Goal: Task Accomplishment & Management: Complete application form

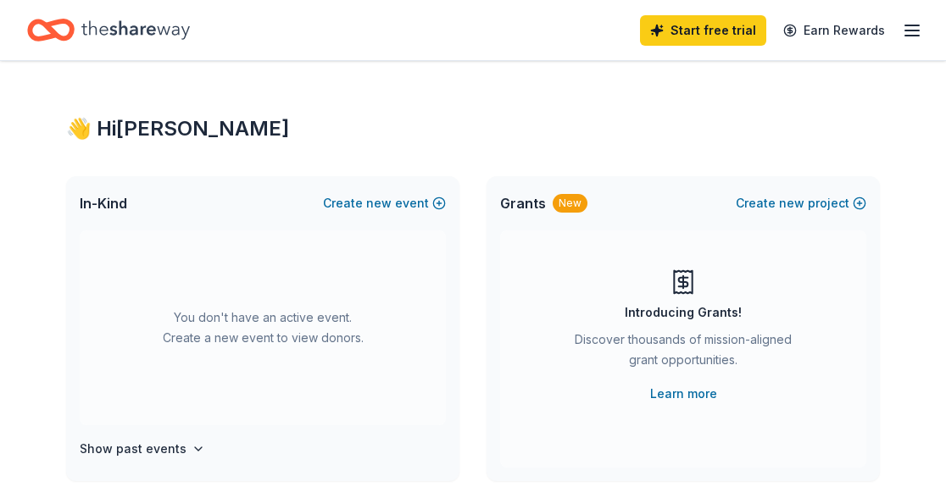
scroll to position [3, 0]
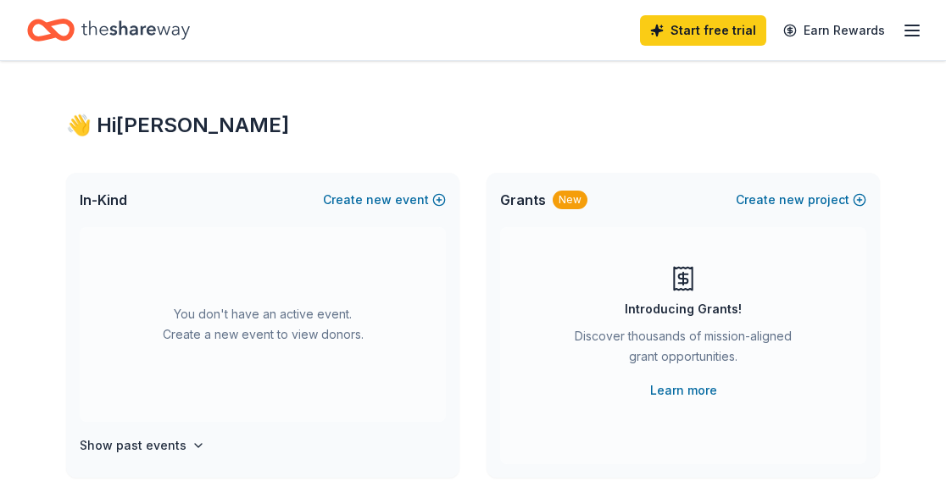
click at [910, 31] on line "button" at bounding box center [912, 31] width 14 height 0
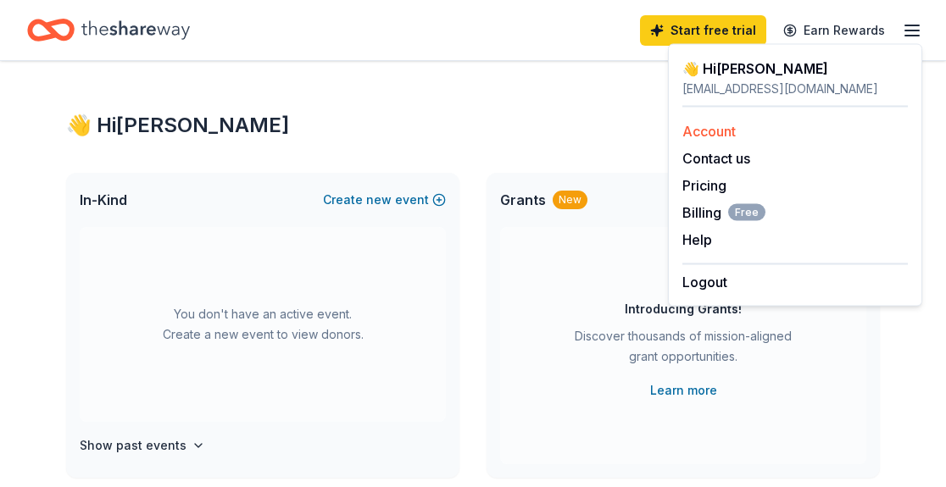
click at [698, 134] on link "Account" at bounding box center [708, 131] width 53 height 17
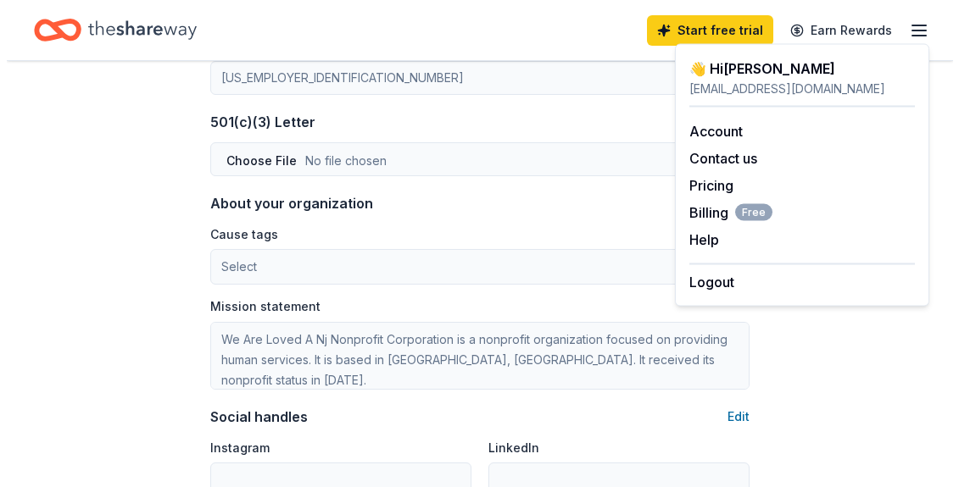
scroll to position [877, 0]
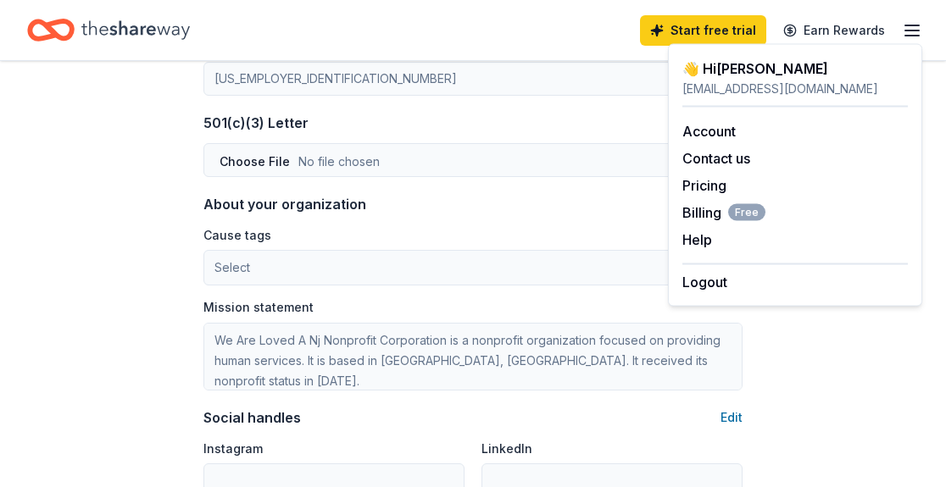
click at [475, 218] on div "About your organization Edit Cause tags Select Mission statement We Are Loved A…" at bounding box center [472, 292] width 539 height 197
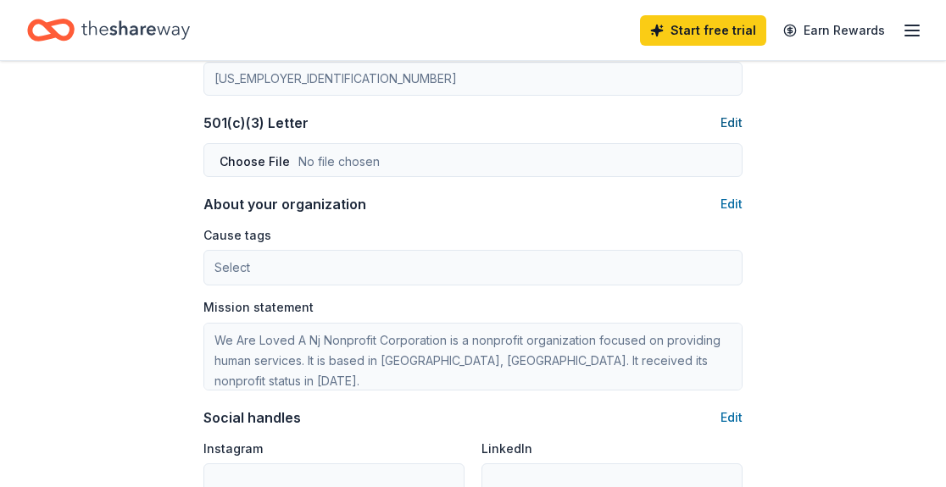
click at [733, 123] on button "Edit" at bounding box center [731, 123] width 22 height 20
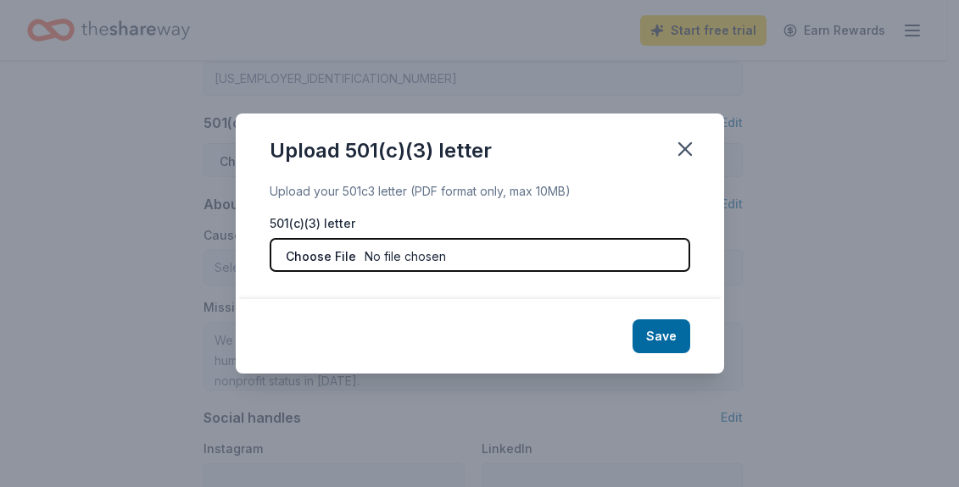
click at [381, 259] on input "file" at bounding box center [480, 255] width 420 height 34
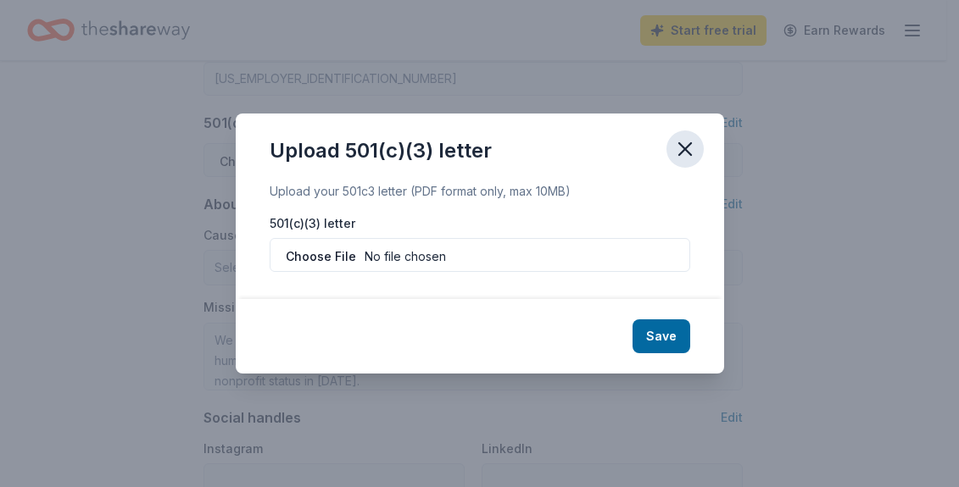
click at [685, 142] on icon "button" at bounding box center [685, 149] width 24 height 24
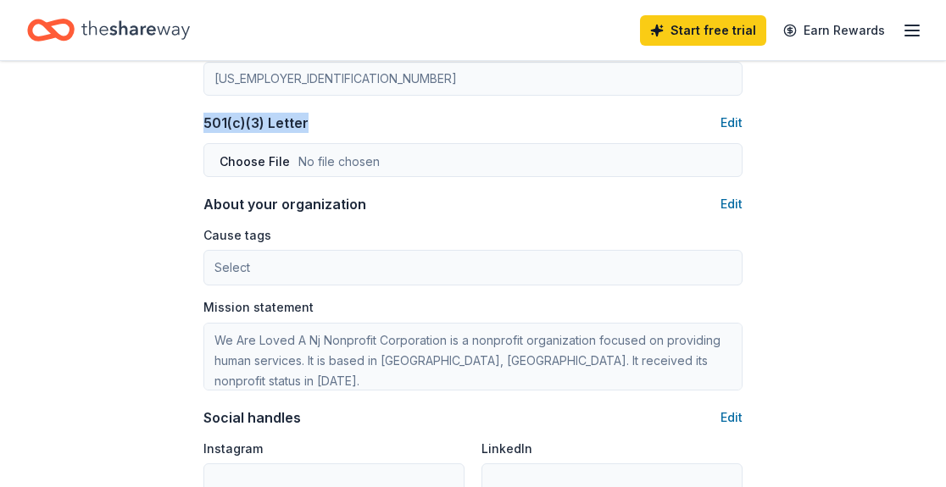
drag, startPoint x: 315, startPoint y: 125, endPoint x: 201, endPoint y: 122, distance: 114.5
copy div "501(c)(3) Letter"
click at [730, 130] on button "Edit" at bounding box center [731, 123] width 22 height 20
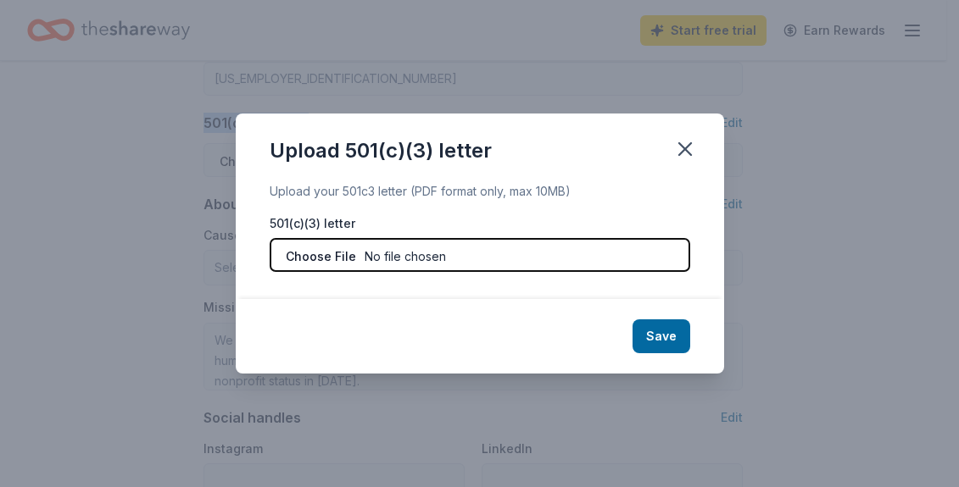
click at [437, 259] on input "file" at bounding box center [480, 255] width 420 height 34
type input "C:\fakepath\IRS Letter of Determination_We Are Loved.pdf"
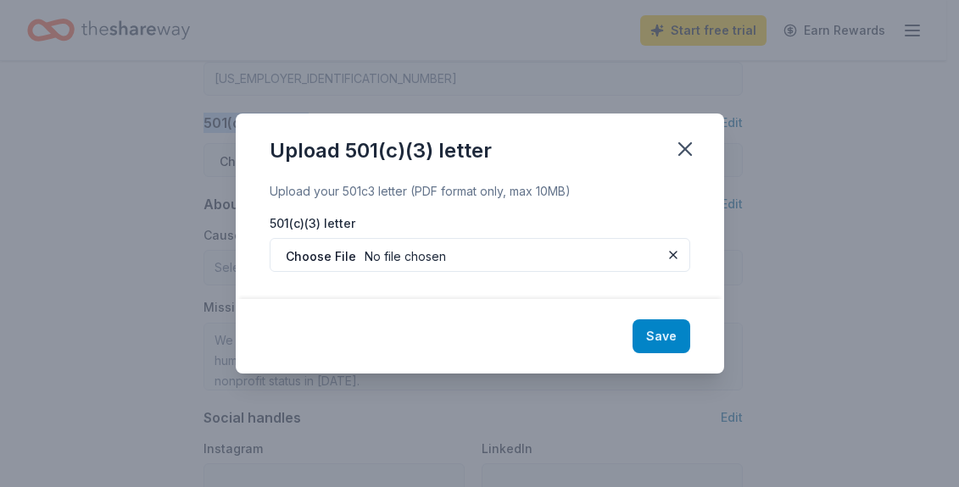
click at [661, 330] on button "Save" at bounding box center [661, 337] width 58 height 34
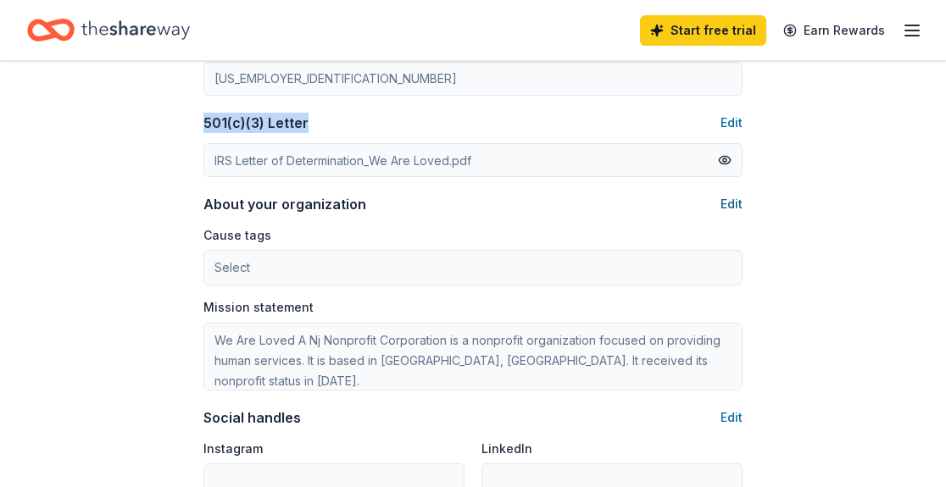
click at [732, 205] on button "Edit" at bounding box center [731, 204] width 22 height 20
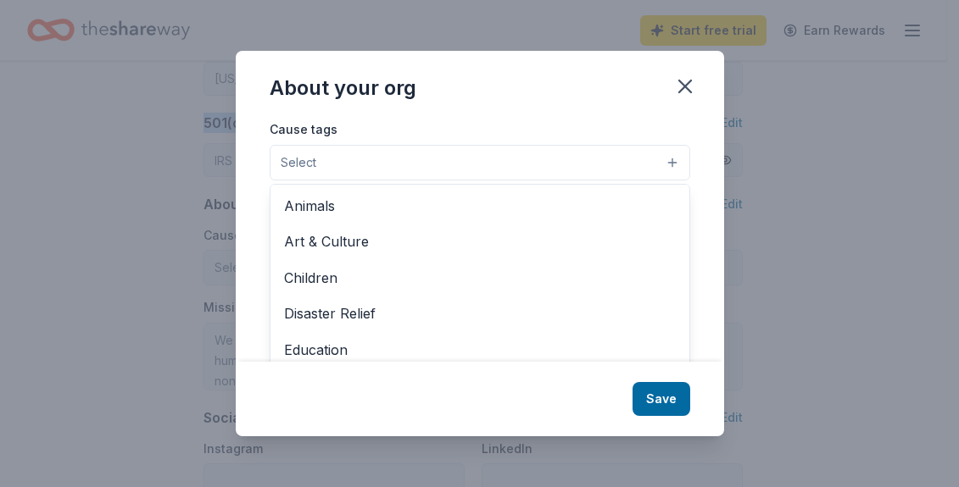
click at [498, 147] on button "Select" at bounding box center [480, 163] width 420 height 36
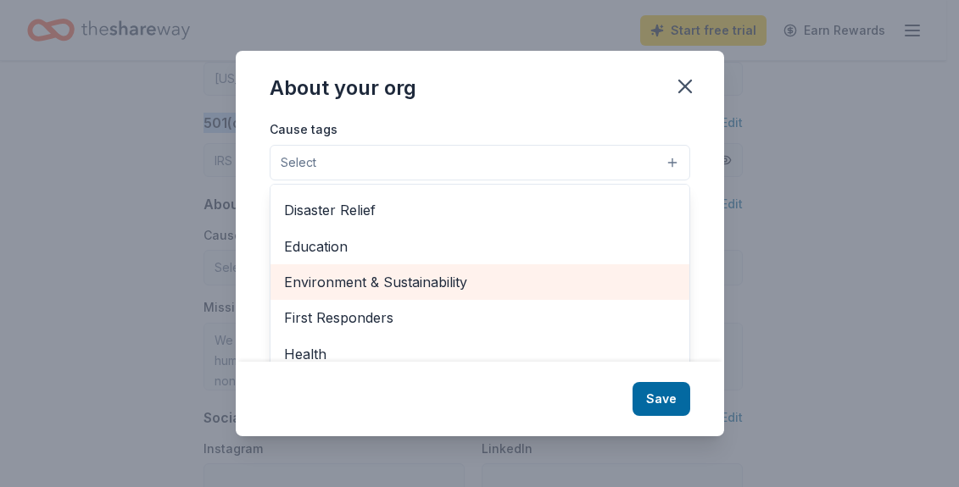
scroll to position [0, 0]
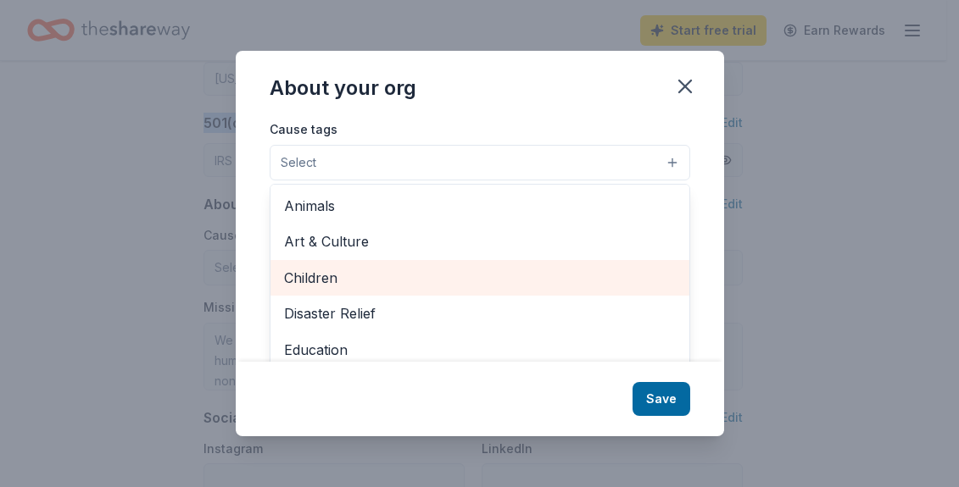
click at [429, 281] on span "Children" at bounding box center [480, 278] width 392 height 22
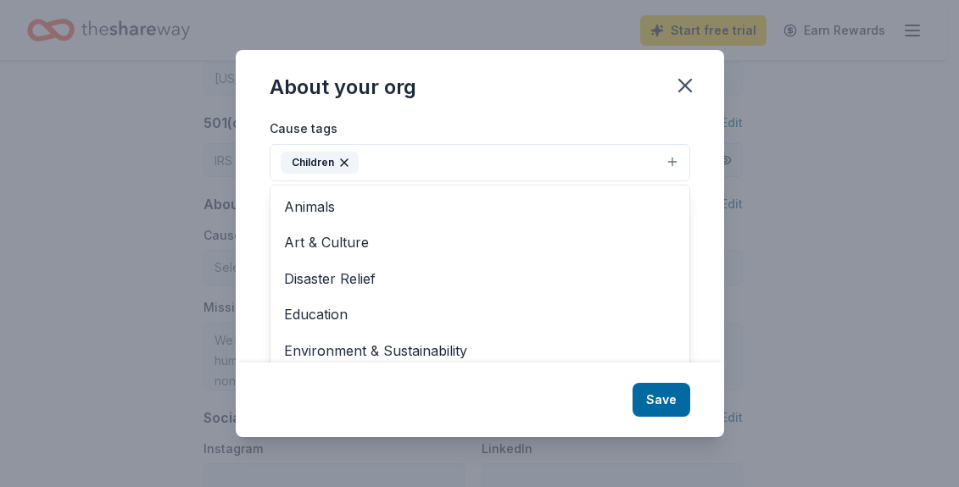
click at [649, 397] on div "About your org Cause tags Children Animals Art & Culture Disaster Relief Educat…" at bounding box center [480, 243] width 488 height 386
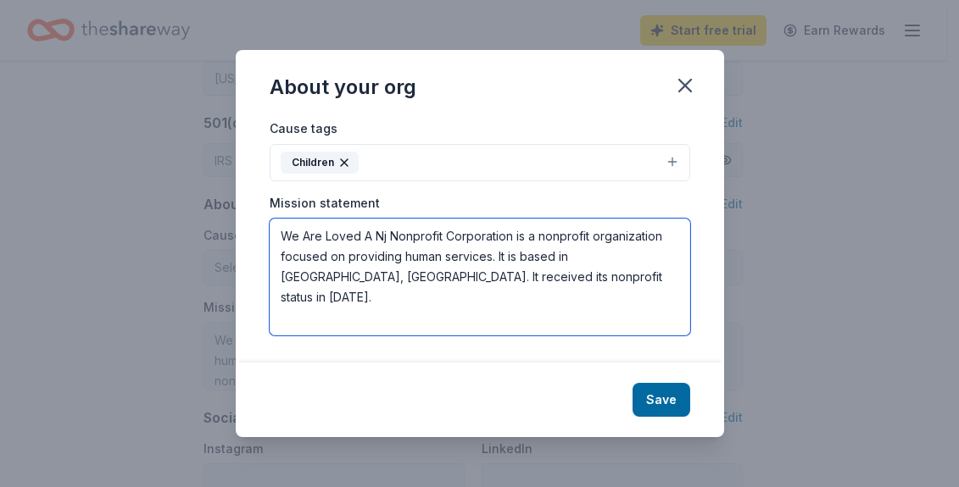
drag, startPoint x: 522, startPoint y: 275, endPoint x: 276, endPoint y: 236, distance: 248.9
click at [276, 236] on textarea "We Are Loved A Nj Nonprofit Corporation is a nonprofit organization focused on …" at bounding box center [480, 277] width 420 height 117
paste textarea "Our mission is to bring comfort, dignity, and hope to children in foster care a…"
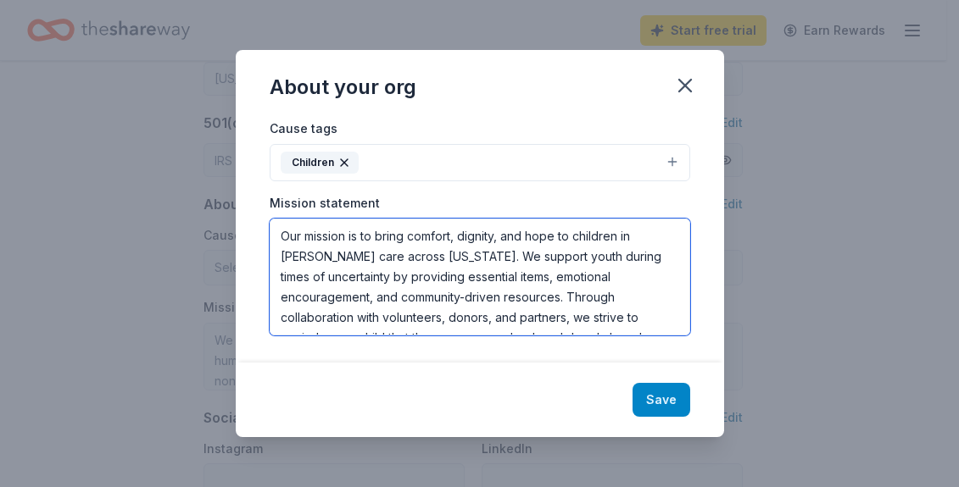
type textarea "Our mission is to bring comfort, dignity, and hope to children in [PERSON_NAME]…"
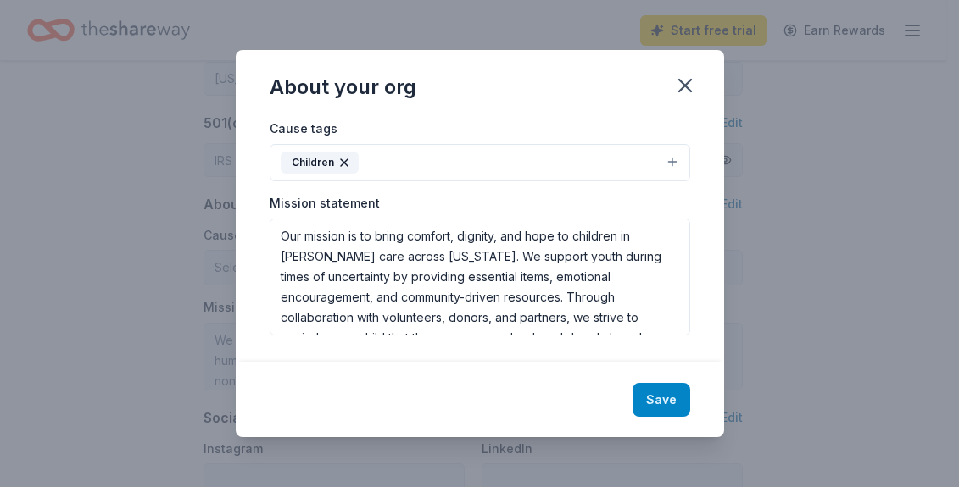
click at [653, 389] on button "Save" at bounding box center [661, 400] width 58 height 34
type textarea "Our mission is to bring comfort, dignity, and hope to children in [PERSON_NAME]…"
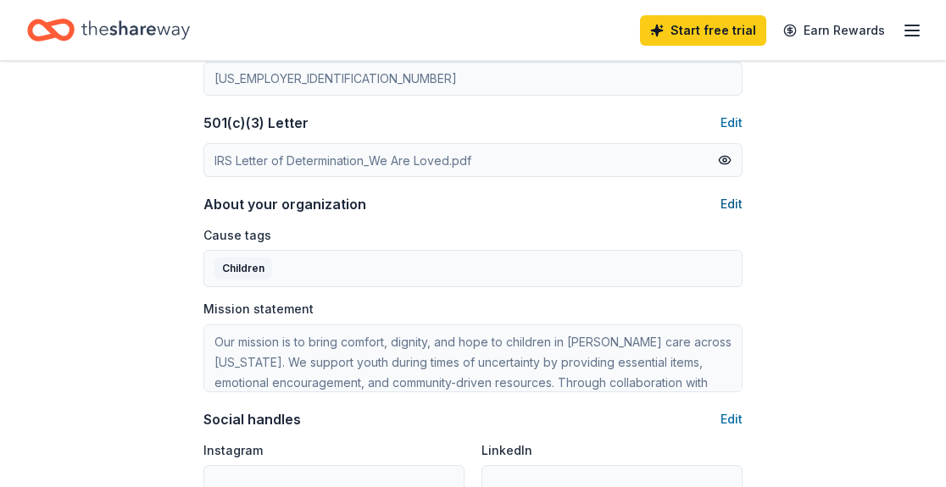
click at [727, 209] on button "Edit" at bounding box center [731, 204] width 22 height 20
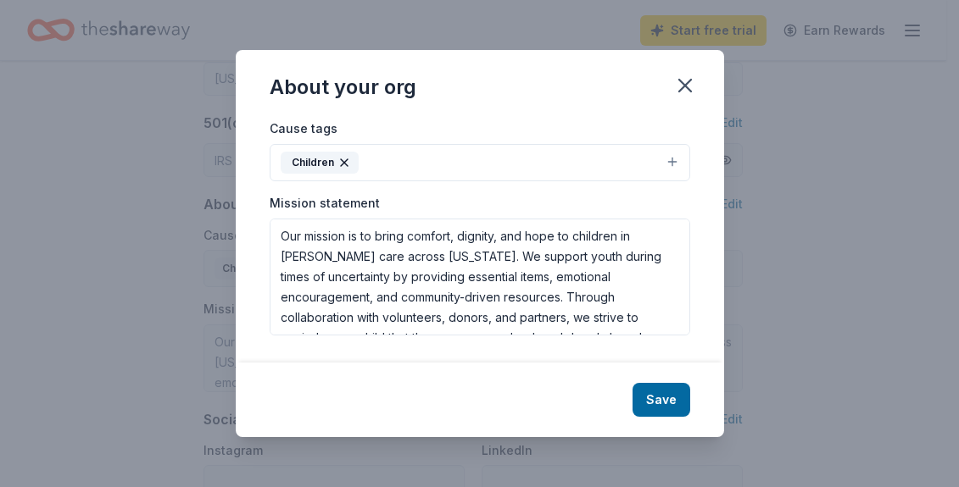
click at [556, 155] on button "Children" at bounding box center [480, 162] width 420 height 37
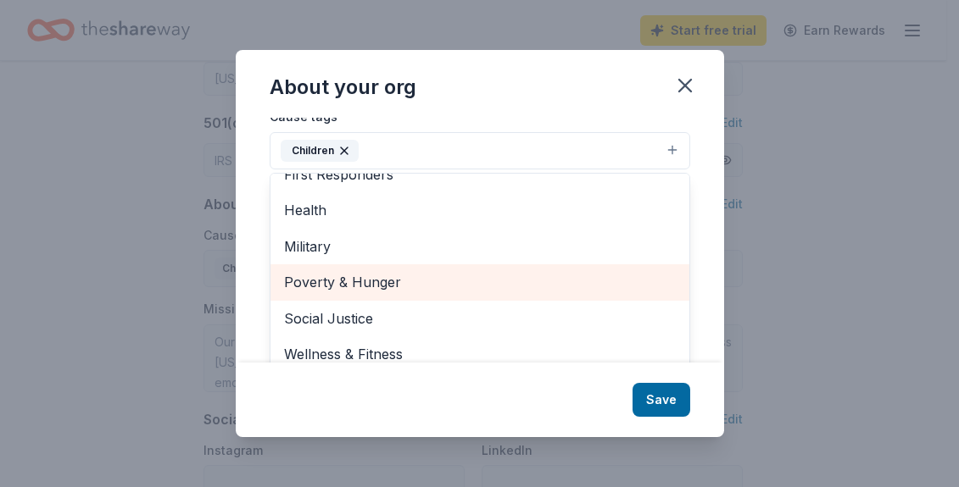
scroll to position [25, 0]
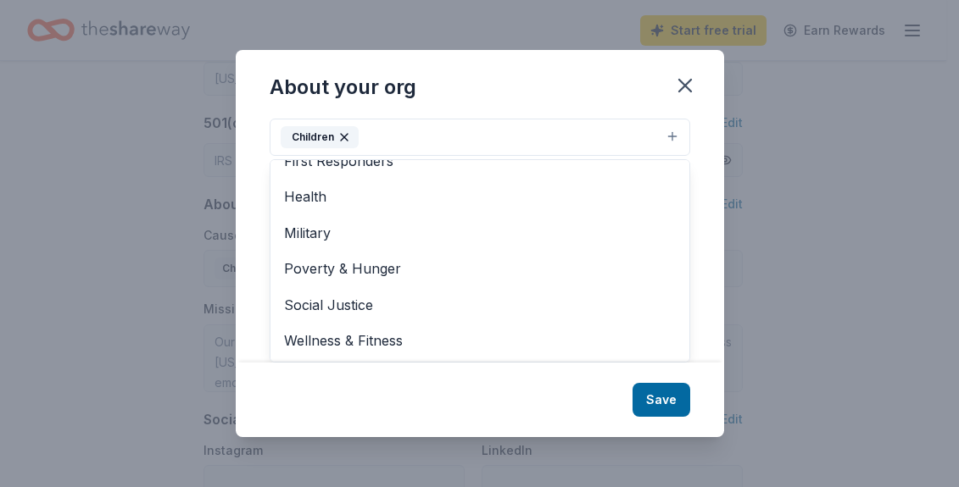
click at [686, 74] on div "About your org Cause tags Children Animals Art & Culture Disaster Relief Educat…" at bounding box center [480, 243] width 488 height 386
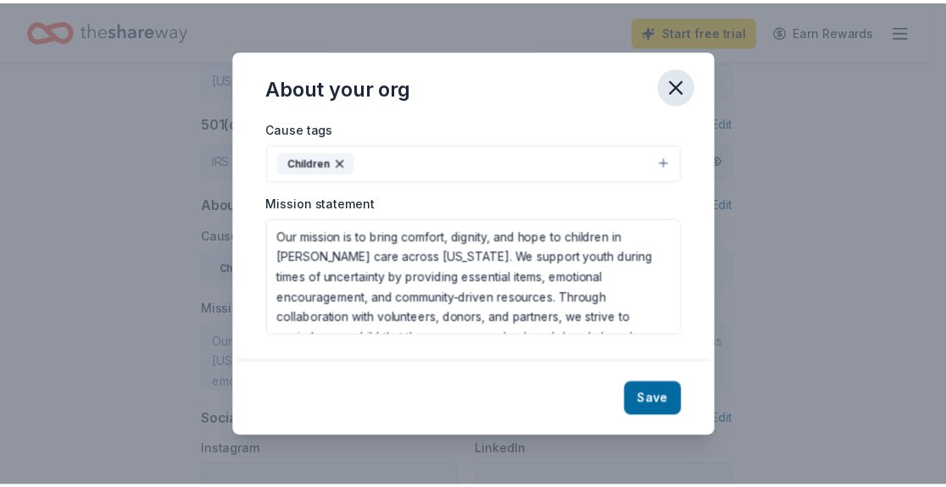
scroll to position [0, 0]
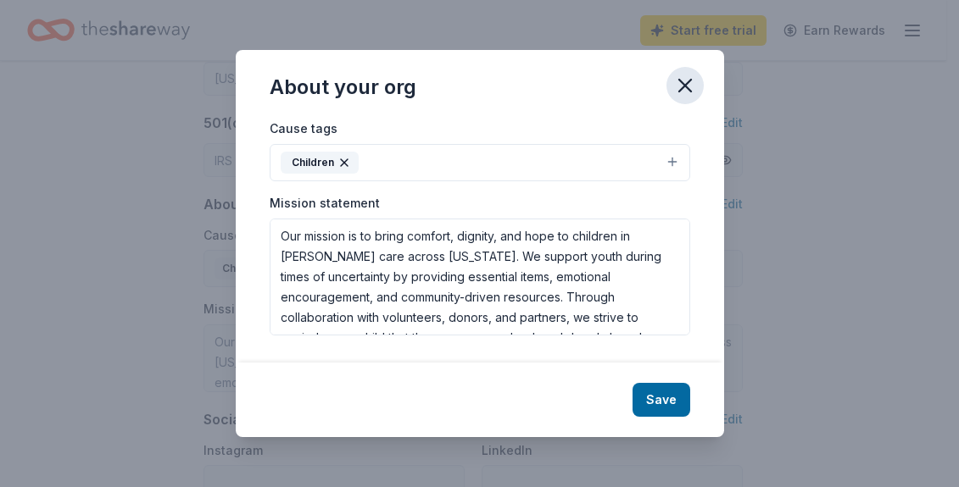
click at [685, 81] on icon "button" at bounding box center [685, 86] width 24 height 24
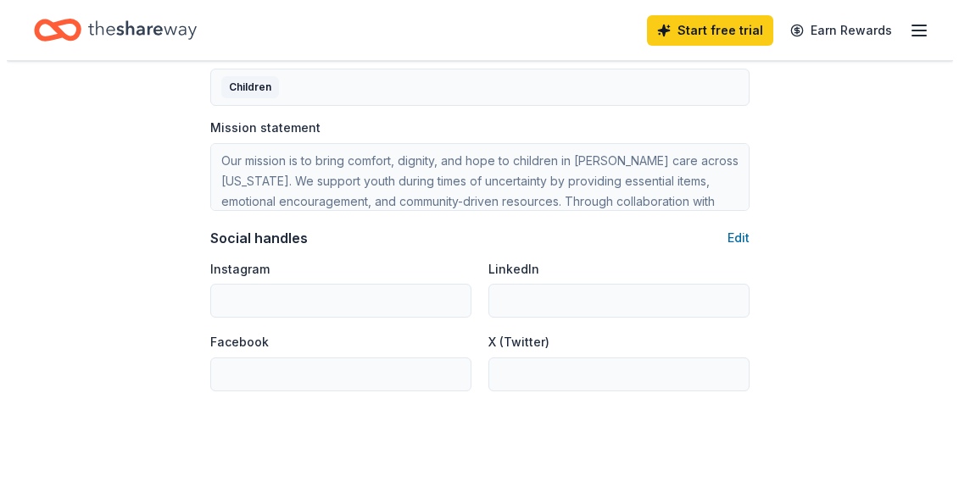
scroll to position [1058, 0]
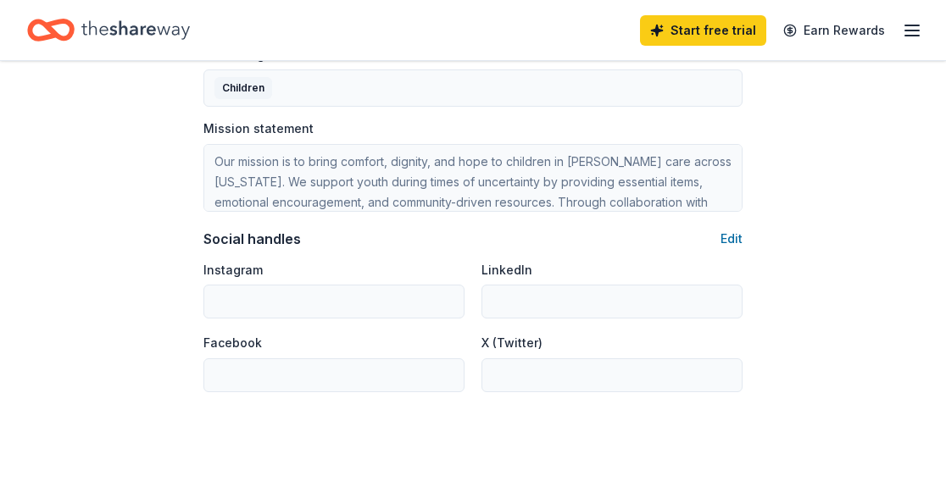
click at [310, 281] on div "Instagram" at bounding box center [333, 289] width 261 height 60
click at [724, 239] on button "Edit" at bounding box center [731, 239] width 22 height 20
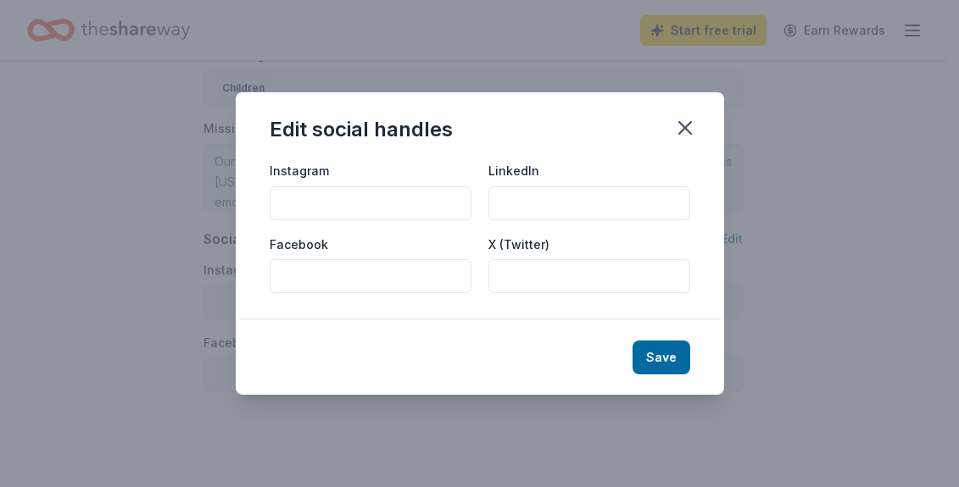
click at [340, 192] on input "Instagram" at bounding box center [371, 203] width 202 height 34
click at [540, 205] on input "LinkedIn" at bounding box center [589, 203] width 202 height 34
paste input "https://www.linkedin.com/company/we-are-loved-nonprofit"
type input "https://www.linkedin.com/company/we-are-loved-nonprofit"
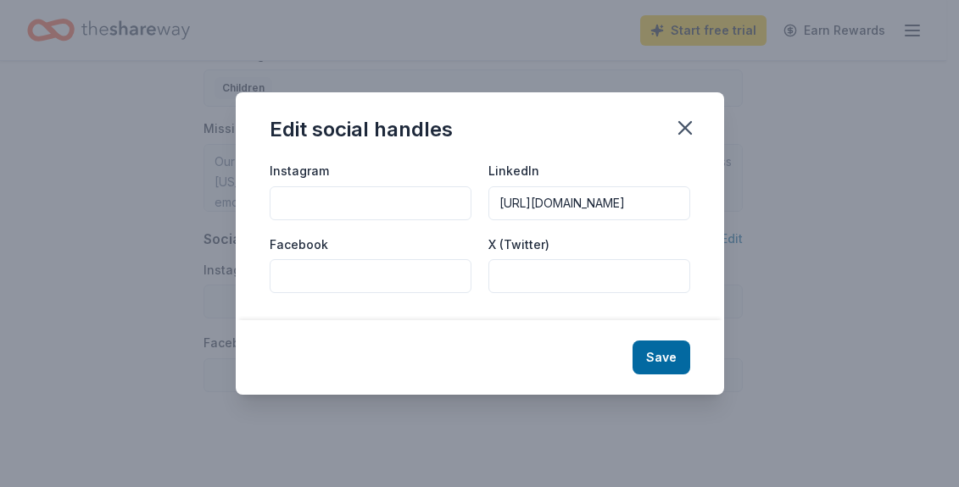
scroll to position [0, 0]
click at [342, 270] on input "Facebook" at bounding box center [371, 276] width 202 height 34
paste input "https://www.facebook.com/weareloved2019/"
type input "https://www.facebook.com/weareloved2019/"
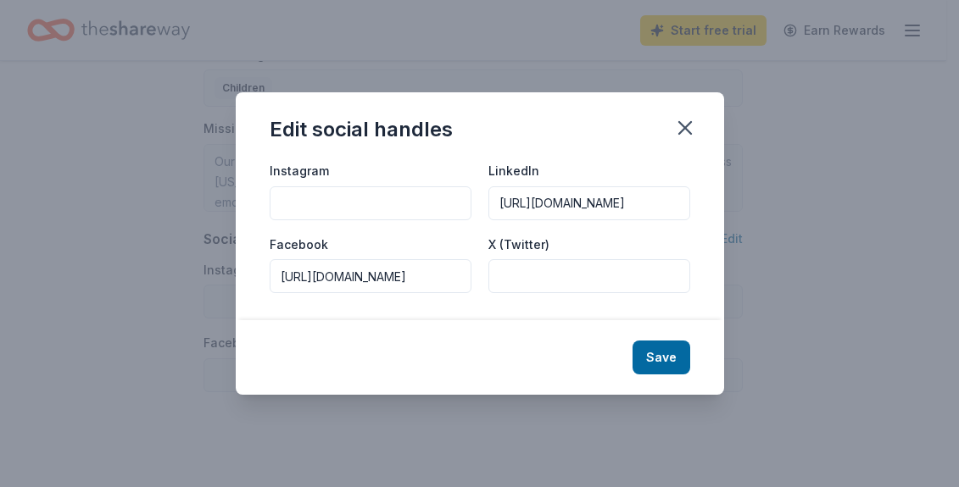
scroll to position [0, 0]
drag, startPoint x: 366, startPoint y: 192, endPoint x: 357, endPoint y: 204, distance: 15.1
click at [363, 197] on div "Instagram" at bounding box center [371, 190] width 202 height 60
click at [357, 204] on input "Instagram" at bounding box center [371, 203] width 202 height 34
paste input "https://www.instagram.com/wearelovednj/"
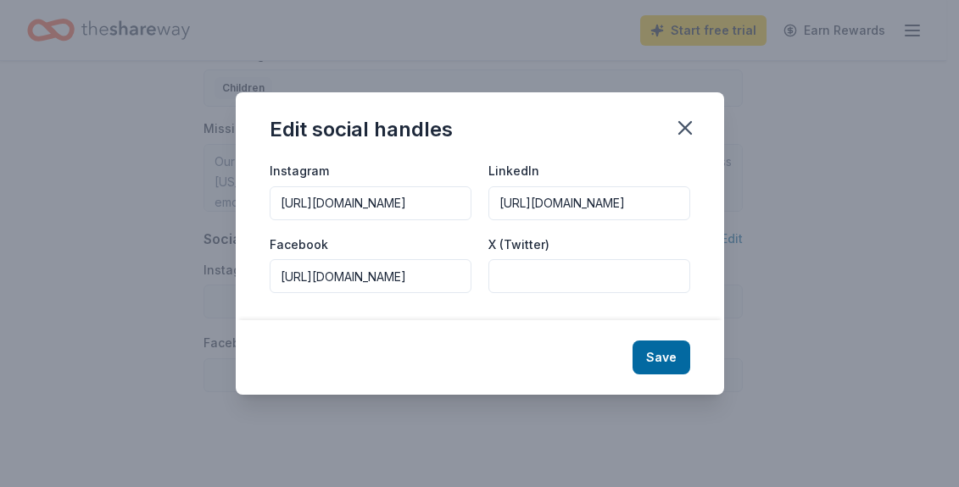
scroll to position [0, 58]
type input "https://www.instagram.com/wearelovednj/"
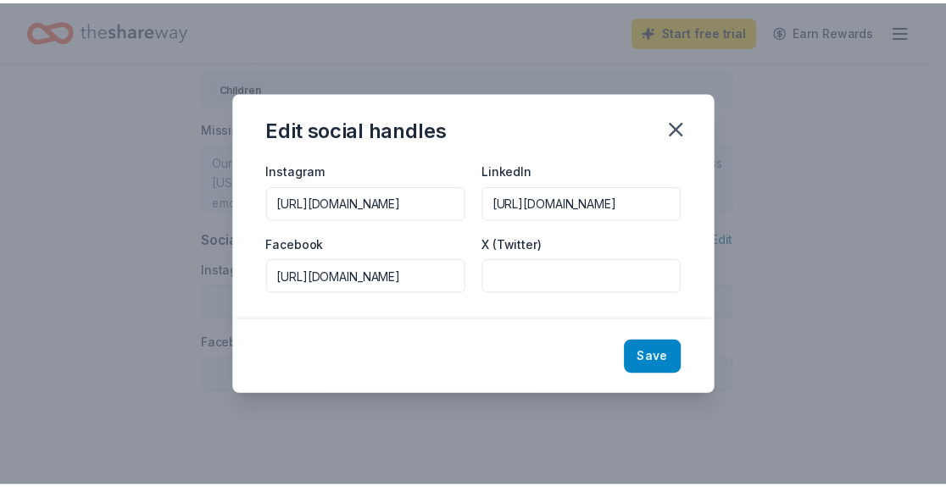
scroll to position [0, 0]
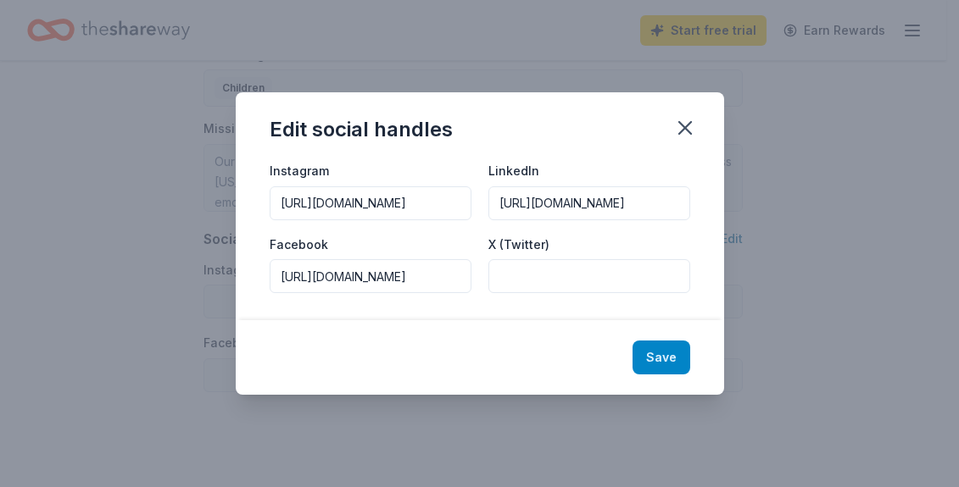
click at [675, 359] on button "Save" at bounding box center [661, 358] width 58 height 34
type input "https://www.instagram.com/wearelovednj/"
type input "https://www.linkedin.com/company/we-are-loved-nonprofit"
type input "https://www.facebook.com/weareloved2019/"
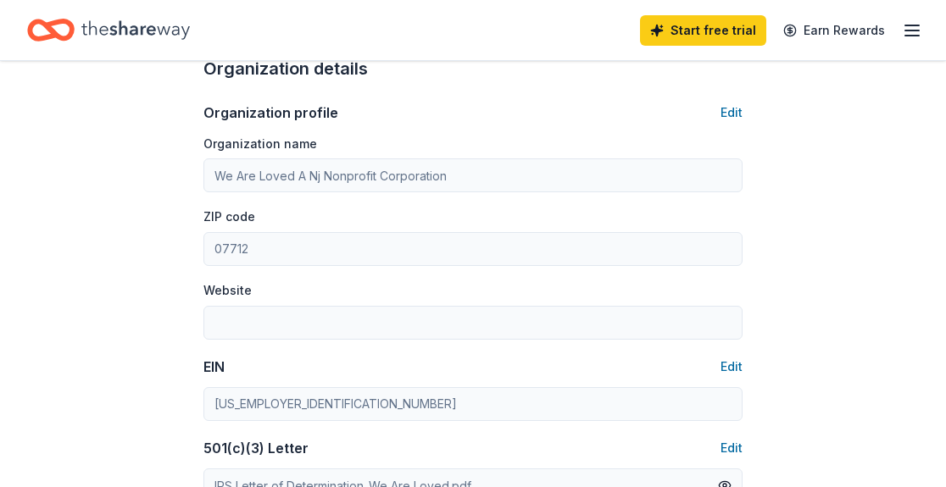
scroll to position [548, 0]
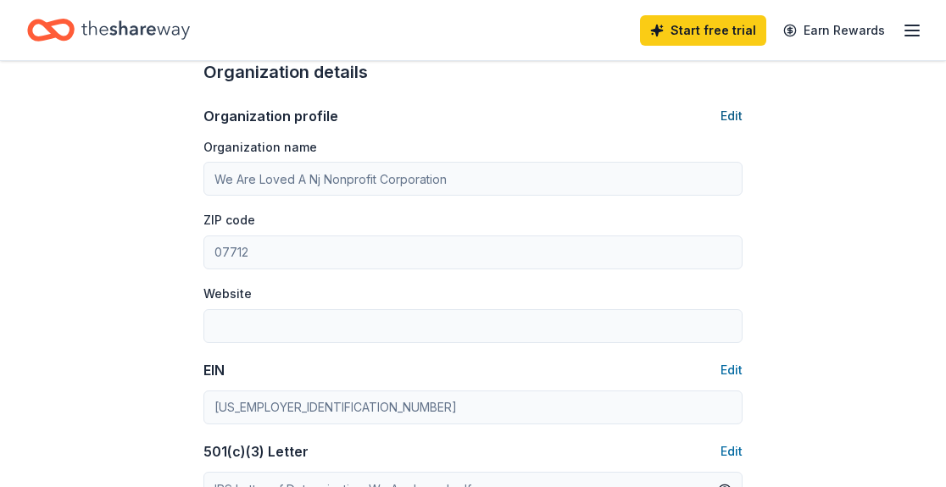
click at [726, 113] on button "Edit" at bounding box center [731, 116] width 22 height 20
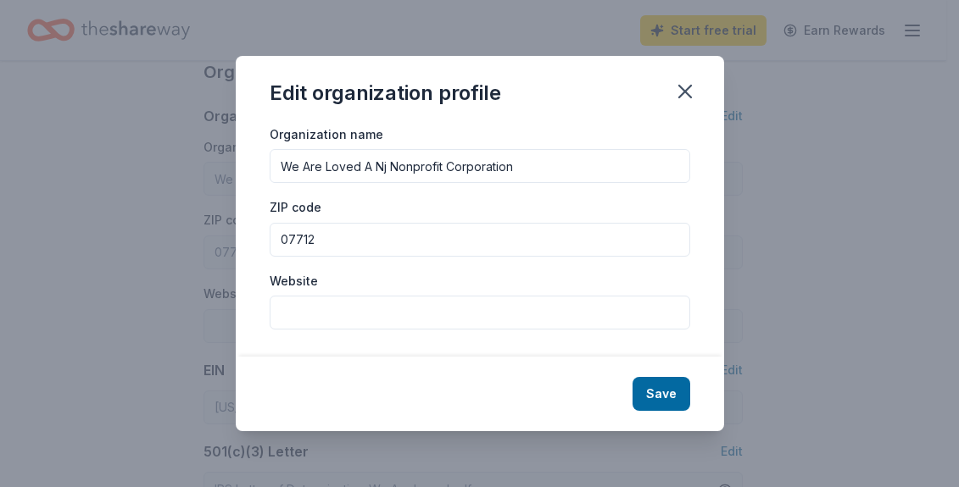
click at [344, 320] on input "Website" at bounding box center [480, 313] width 420 height 34
paste input "[URL][DOMAIN_NAME]"
type input "[URL][DOMAIN_NAME]"
click at [685, 382] on button "Save" at bounding box center [661, 394] width 58 height 34
type input "[URL][DOMAIN_NAME]"
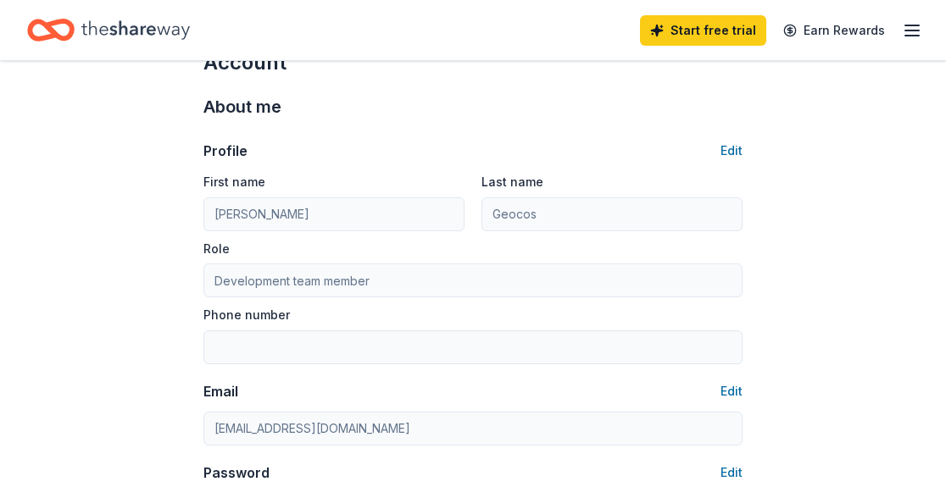
scroll to position [46, 0]
click at [734, 150] on button "Edit" at bounding box center [731, 151] width 22 height 20
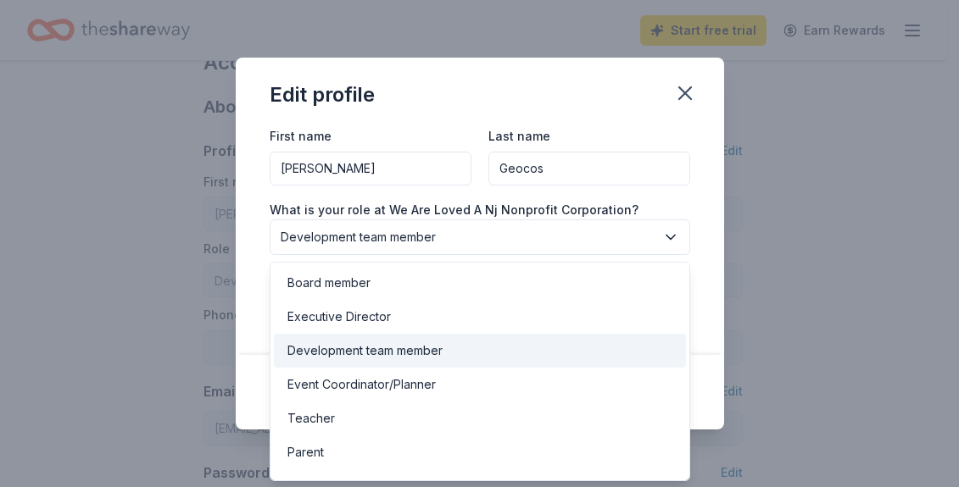
click at [495, 241] on span "Development team member" at bounding box center [468, 237] width 375 height 20
click at [692, 196] on div "First name Liz Last name Geocos What is your role at We Are Loved A Nj Nonprofi…" at bounding box center [480, 240] width 488 height 230
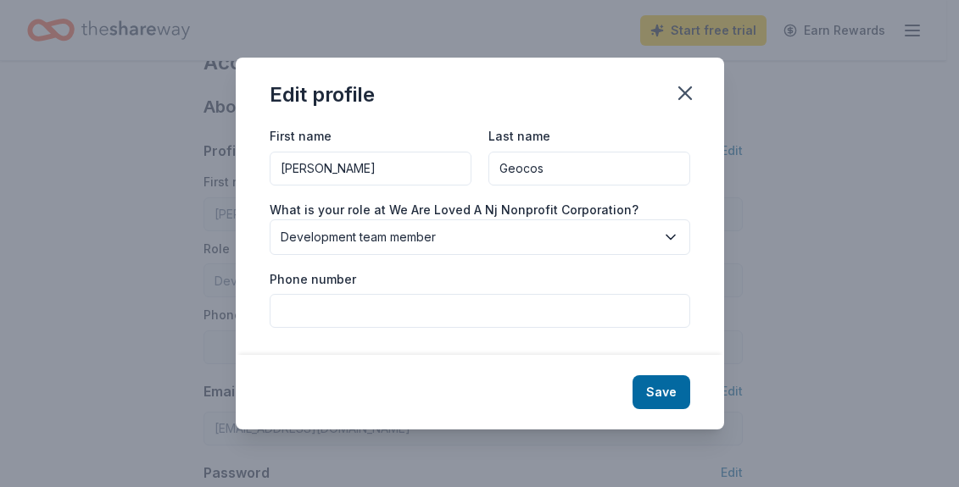
click at [462, 314] on input "Phone number" at bounding box center [480, 311] width 420 height 34
type input "2016961576"
click at [660, 387] on button "Save" at bounding box center [661, 392] width 58 height 34
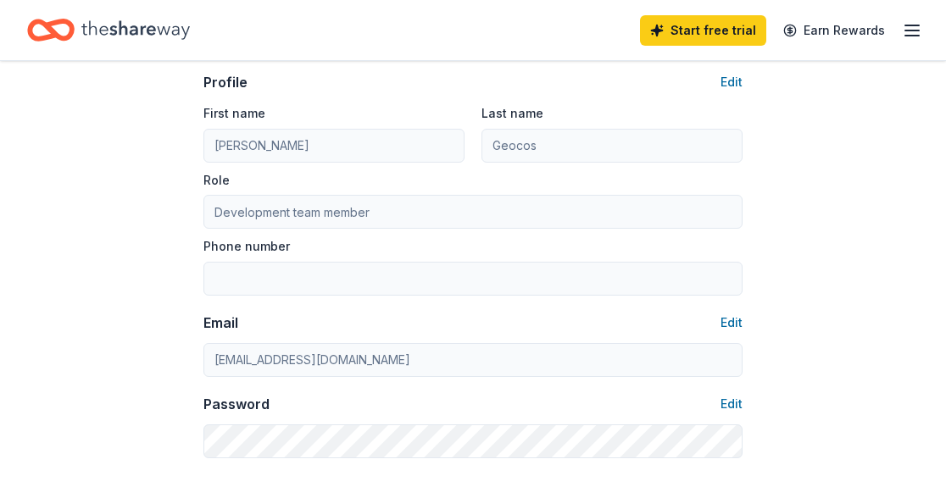
scroll to position [145, 0]
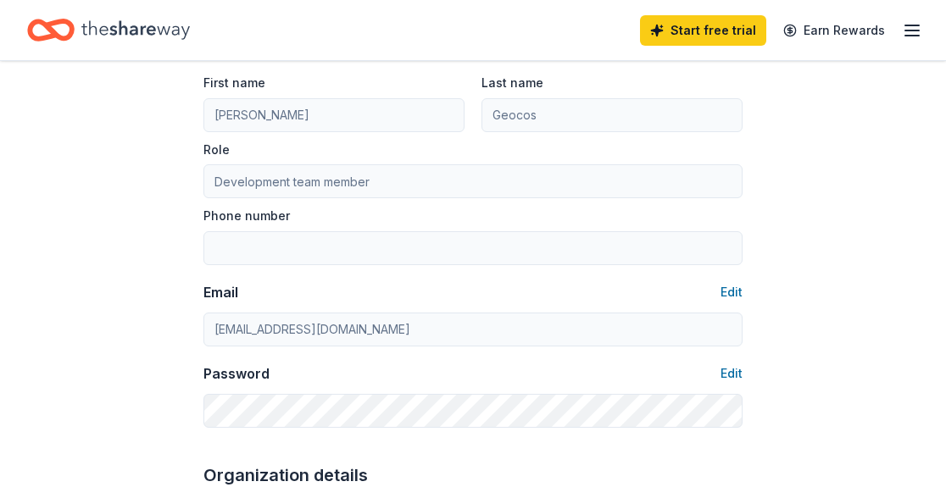
type input "2016961576"
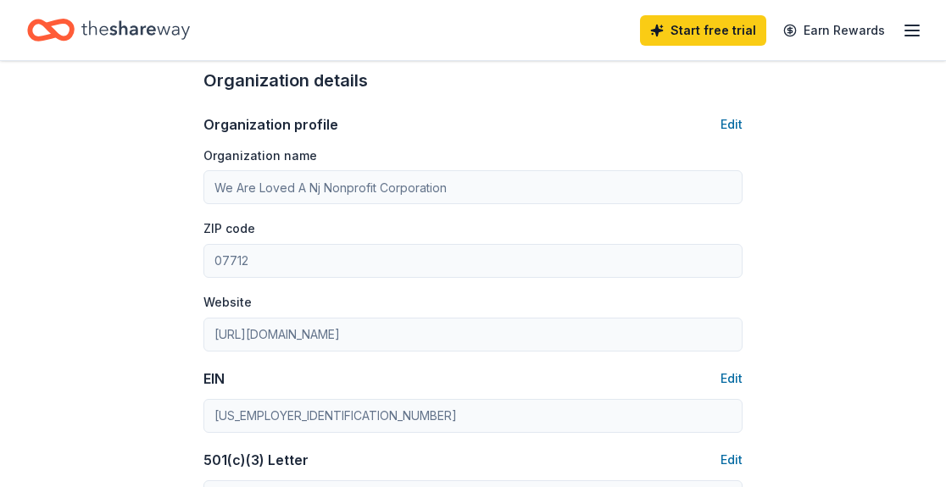
scroll to position [541, 0]
click at [727, 123] on button "Edit" at bounding box center [731, 124] width 22 height 20
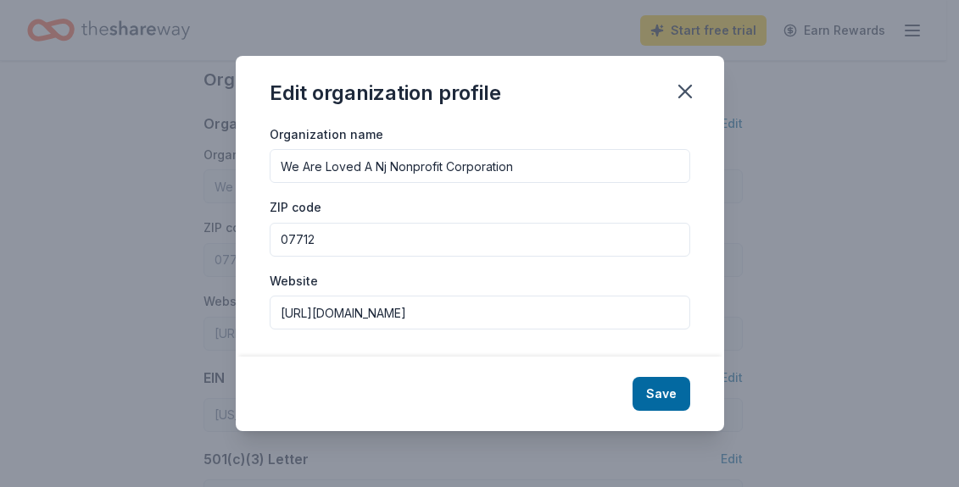
click at [388, 172] on input "We Are Loved A Nj Nonprofit Corporation" at bounding box center [480, 166] width 420 height 34
click at [384, 169] on input "We Are Loved A Nj Nonprofit Corporation" at bounding box center [480, 166] width 420 height 34
type input "We Are Loved A NJ Nonprofit Corporation"
click at [671, 392] on button "Save" at bounding box center [661, 394] width 58 height 34
type input "We Are Loved A NJ Nonprofit Corporation"
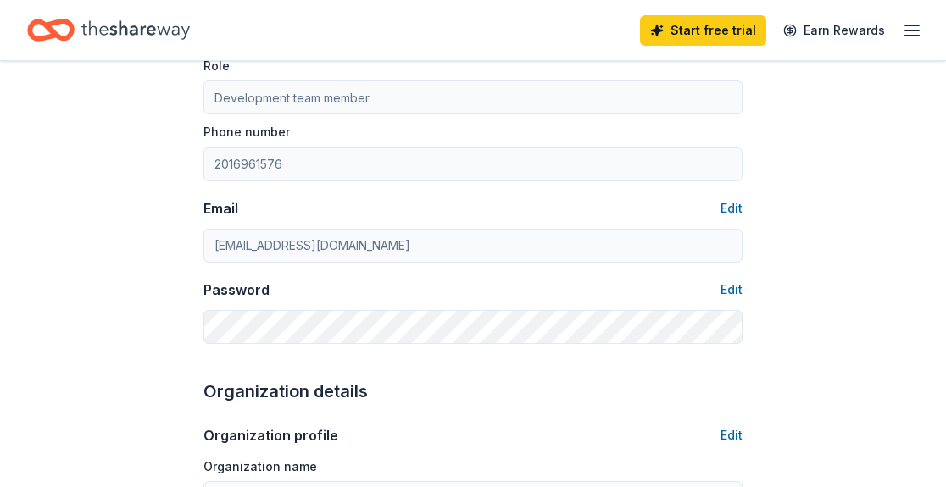
scroll to position [0, 0]
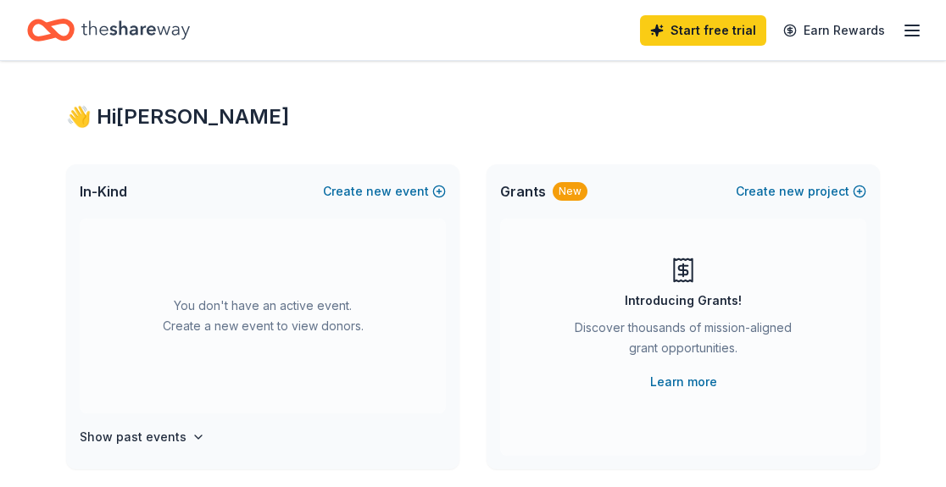
scroll to position [18, 0]
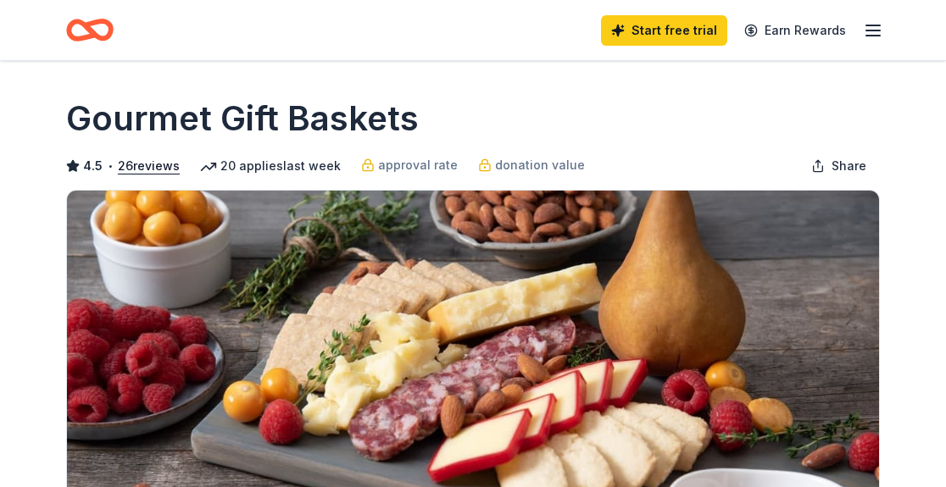
click at [872, 34] on icon "button" at bounding box center [873, 30] width 20 height 20
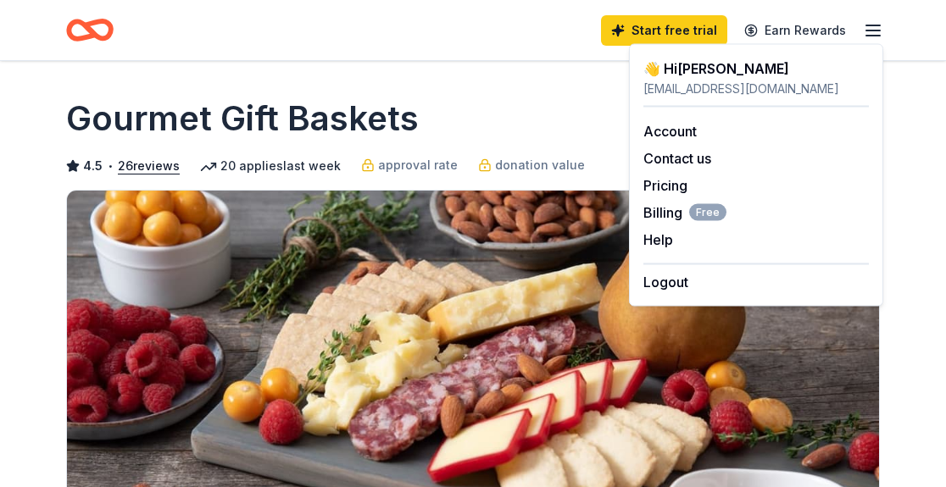
click at [496, 115] on div "Gourmet Gift Baskets" at bounding box center [473, 118] width 814 height 47
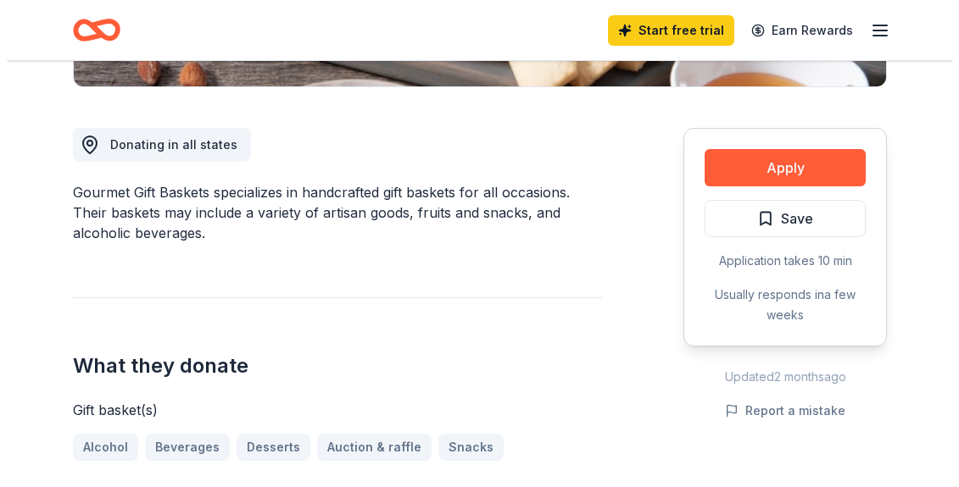
scroll to position [428, 0]
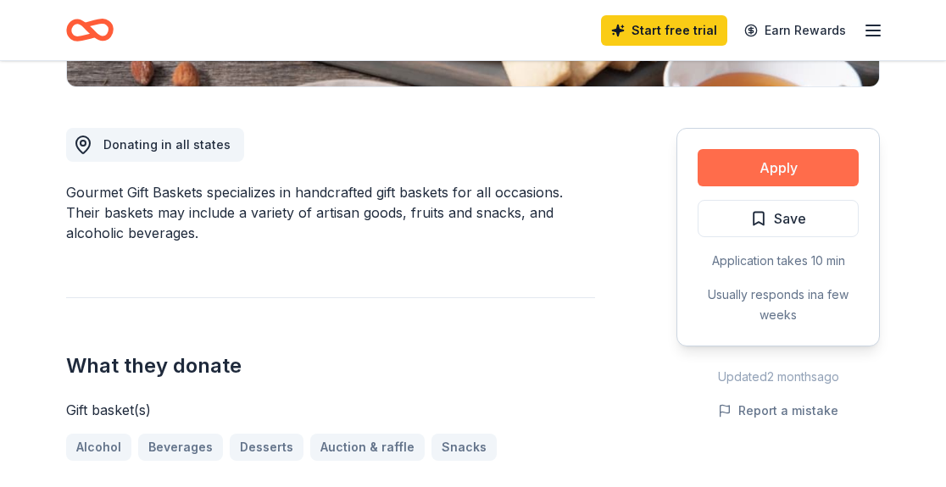
click at [792, 167] on button "Apply" at bounding box center [778, 167] width 161 height 37
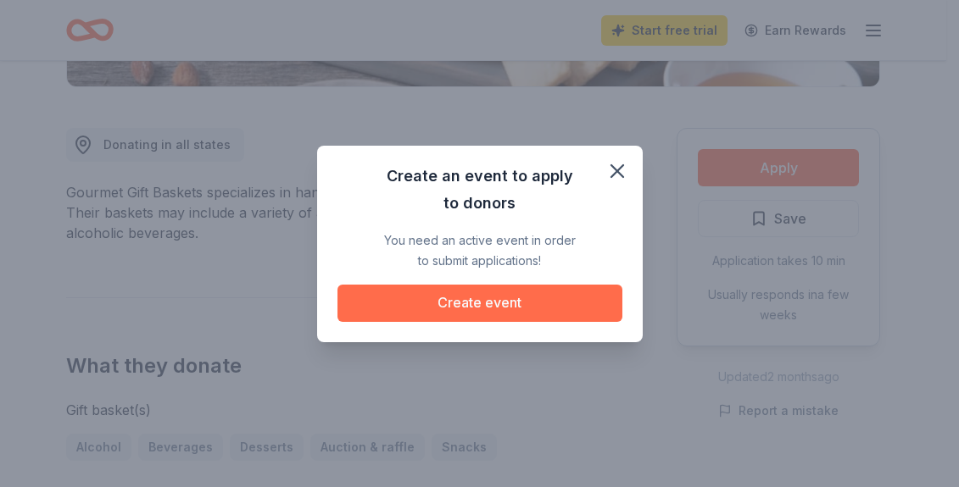
click at [463, 313] on button "Create event" at bounding box center [479, 303] width 285 height 37
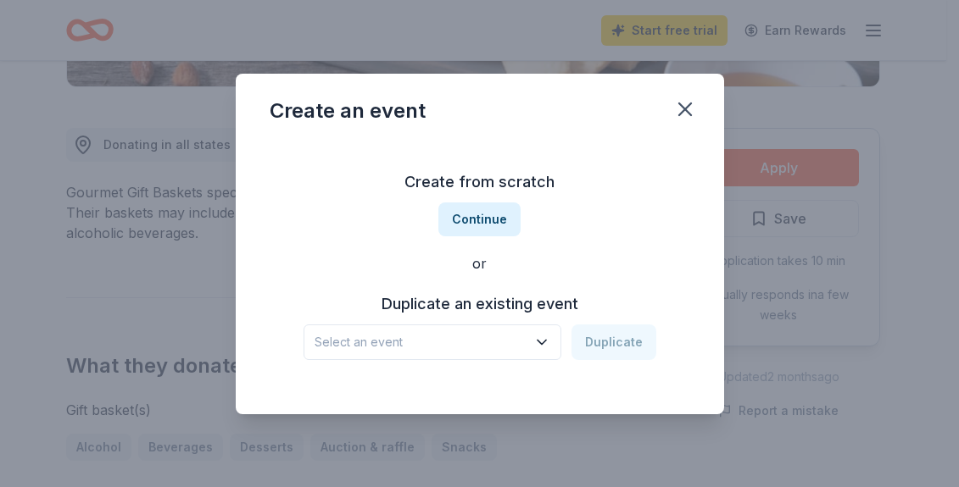
click at [542, 338] on icon "button" at bounding box center [541, 342] width 17 height 17
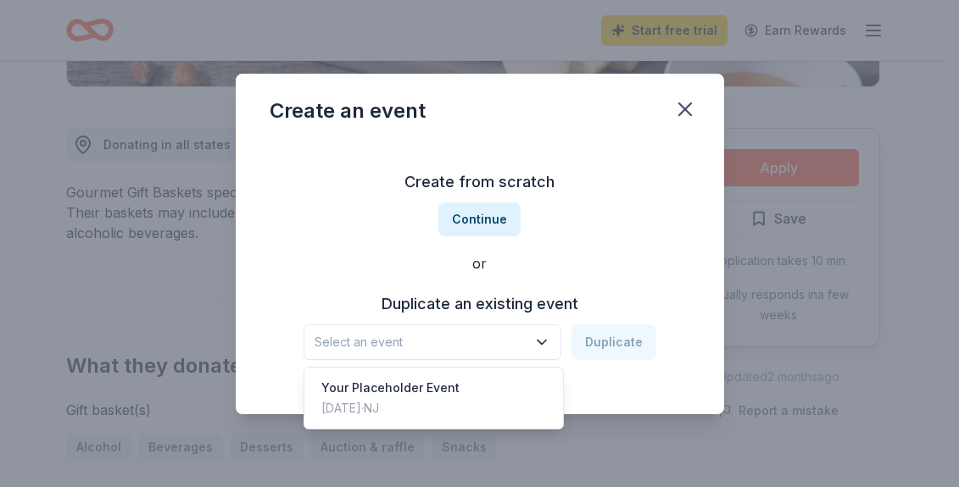
click at [475, 216] on div "Create from scratch Continue or Duplicate an existing event Select an event Dup…" at bounding box center [480, 265] width 420 height 246
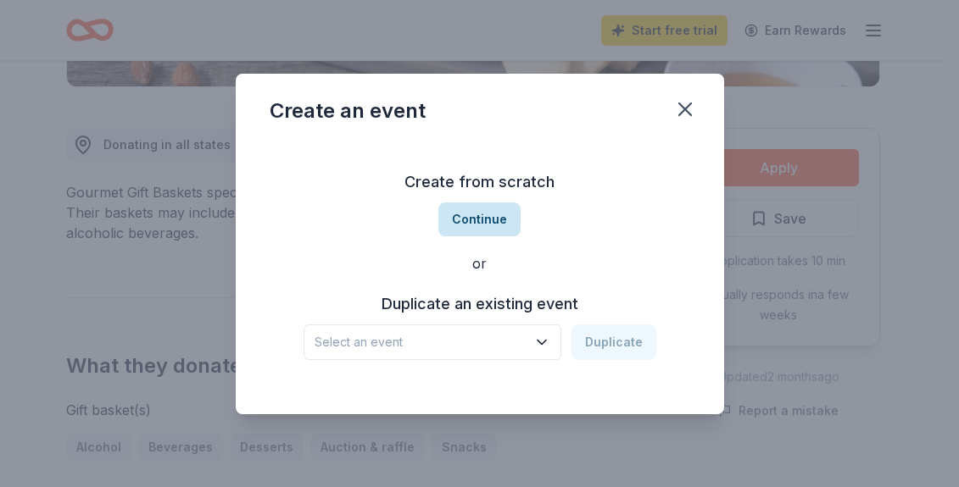
click at [471, 214] on button "Continue" at bounding box center [479, 220] width 82 height 34
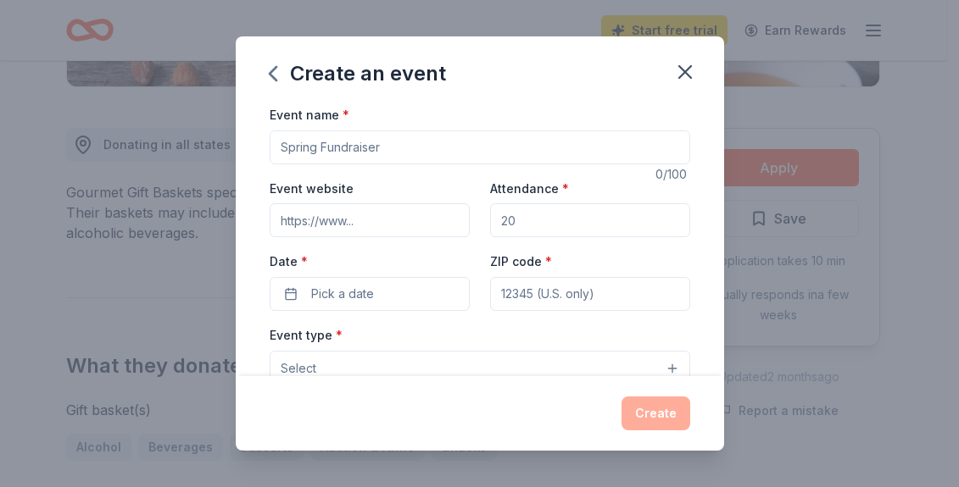
click at [410, 148] on input "Event name *" at bounding box center [480, 148] width 420 height 34
paste input "Cornhole Tournament Fundraiser"
type input "Cornhole Tournament Fundraiser"
click at [355, 220] on input "Event website" at bounding box center [370, 220] width 200 height 34
click at [572, 224] on input "Attendance *" at bounding box center [590, 220] width 200 height 34
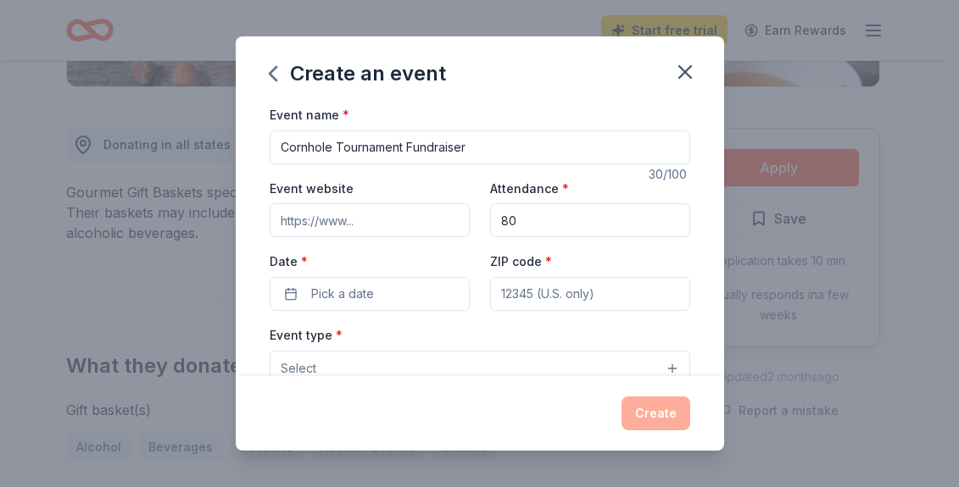
drag, startPoint x: 556, startPoint y: 219, endPoint x: 462, endPoint y: 198, distance: 96.3
click at [462, 198] on div "Event website Attendance * 80 Date * Pick a date ZIP code *" at bounding box center [480, 244] width 420 height 133
type input "100"
click at [376, 222] on input "Event website" at bounding box center [370, 220] width 200 height 34
click at [332, 295] on span "Pick a date" at bounding box center [342, 294] width 63 height 20
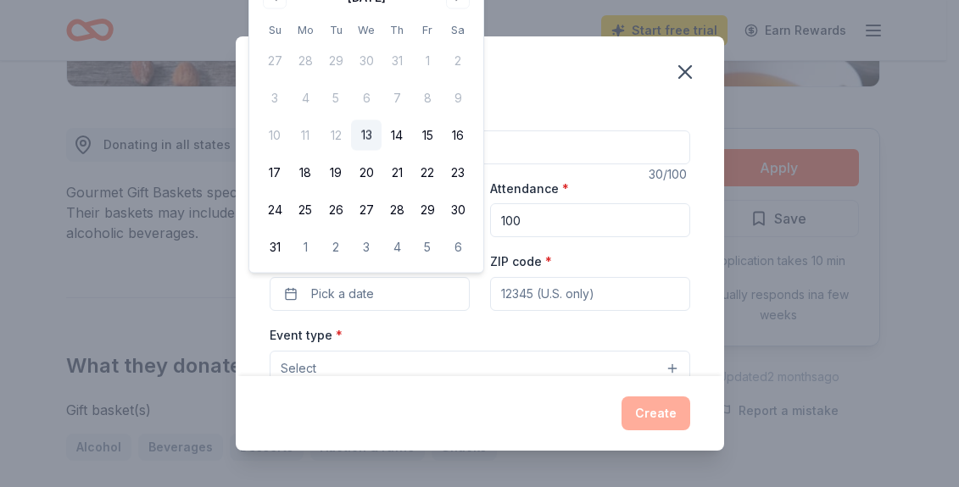
click at [550, 117] on div "Event name * Cornhole Tournament Fundraiser" at bounding box center [480, 134] width 420 height 60
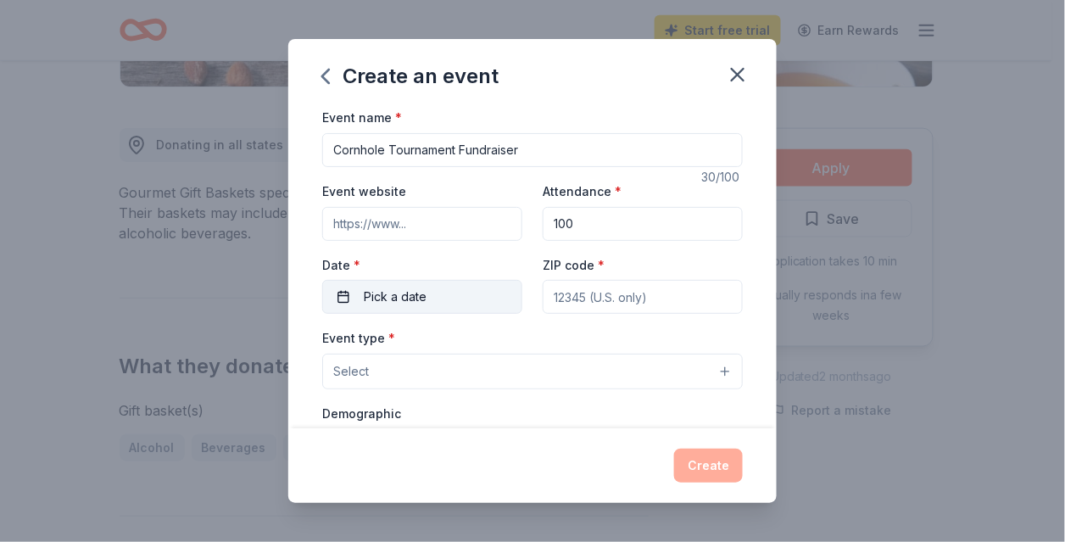
click at [458, 301] on button "Pick a date" at bounding box center [422, 297] width 200 height 34
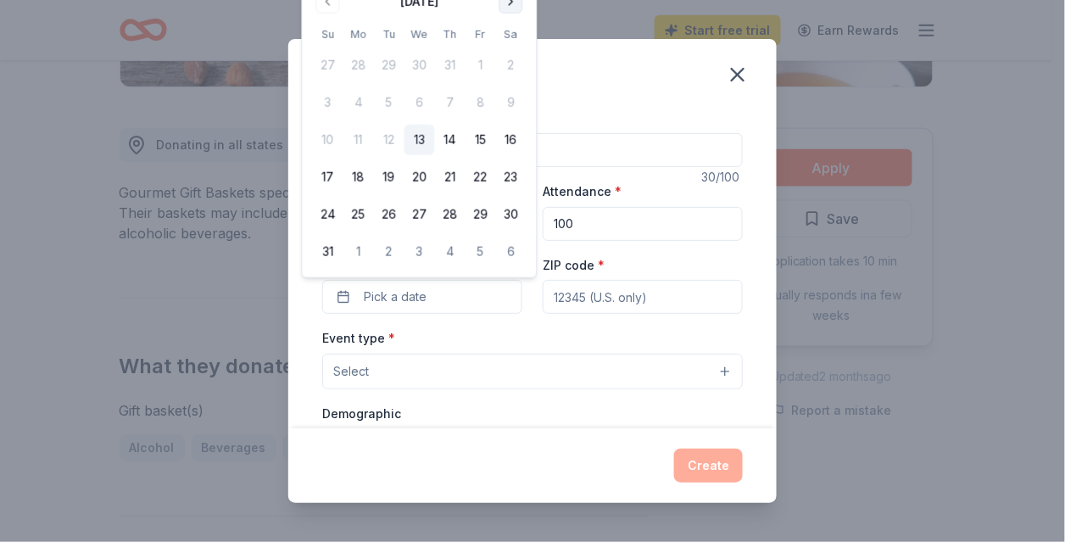
click at [509, 1] on button "Go to next month" at bounding box center [511, 2] width 24 height 24
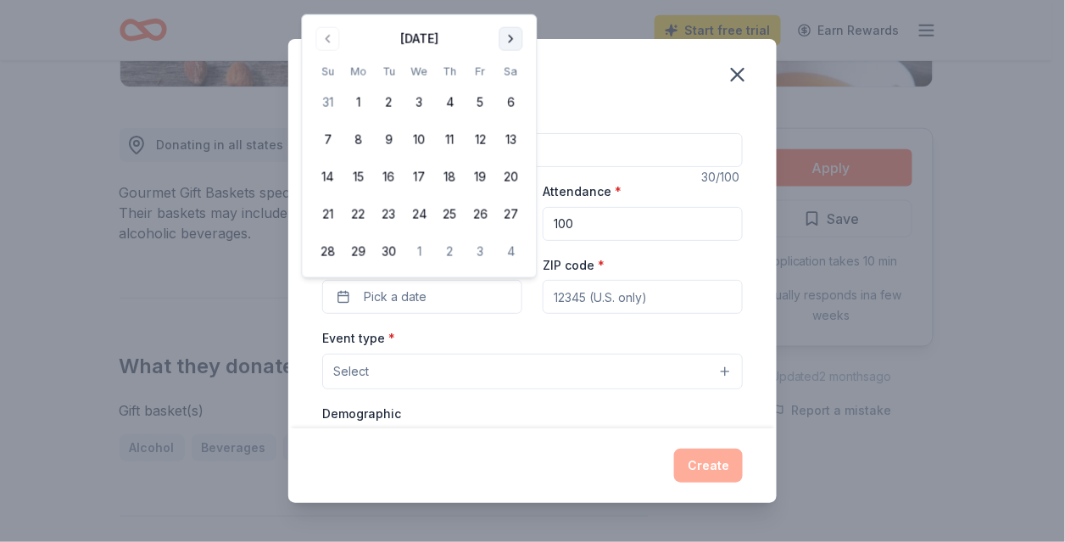
click at [511, 31] on button "Go to next month" at bounding box center [511, 39] width 24 height 24
click at [513, 177] on button "18" at bounding box center [511, 177] width 31 height 31
click at [650, 267] on div "ZIP code *" at bounding box center [642, 284] width 200 height 60
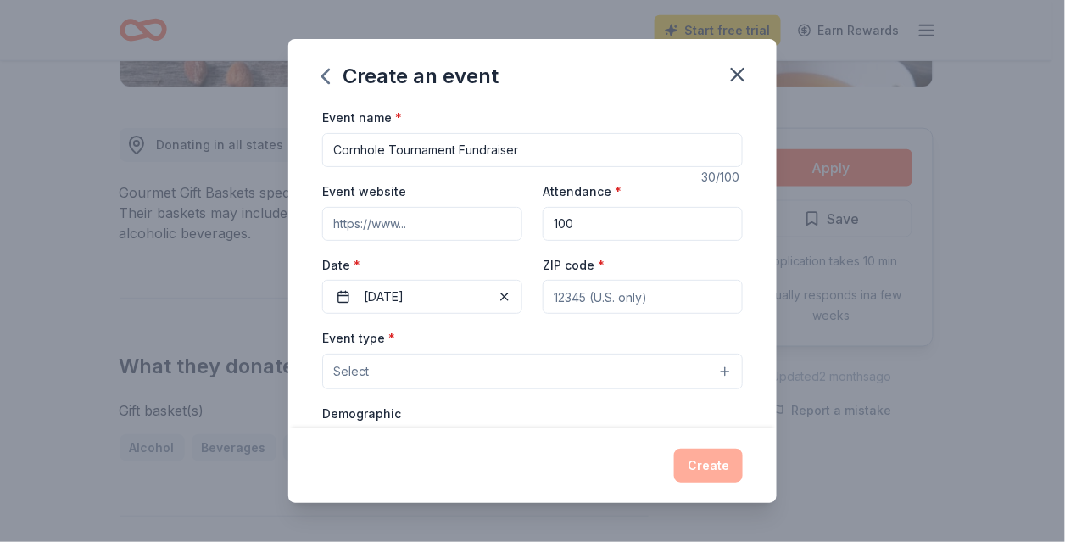
click at [631, 300] on input "ZIP code *" at bounding box center [642, 297] width 200 height 34
type input "08753"
click at [573, 375] on button "Select" at bounding box center [532, 371] width 420 height 36
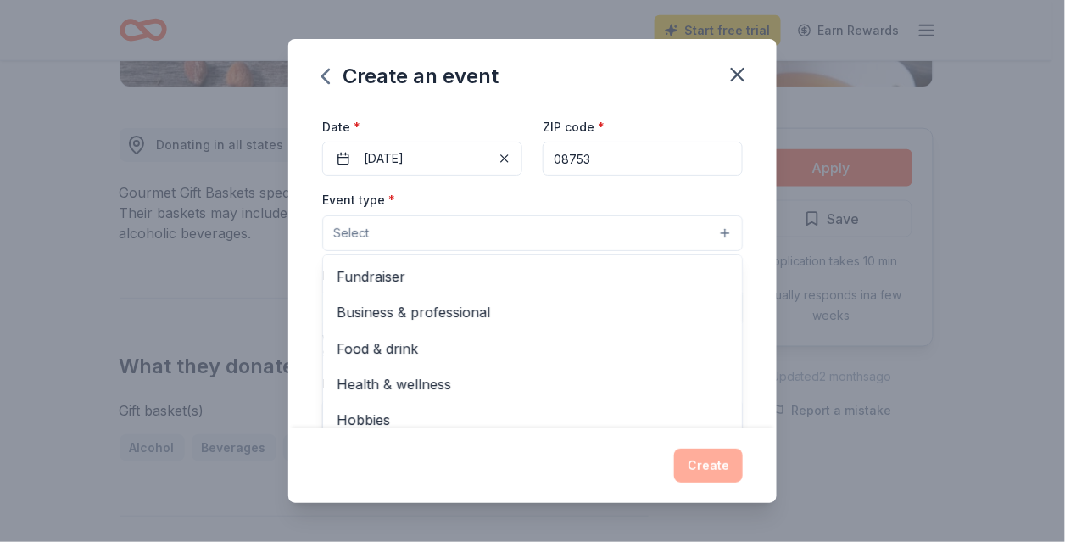
scroll to position [146, 0]
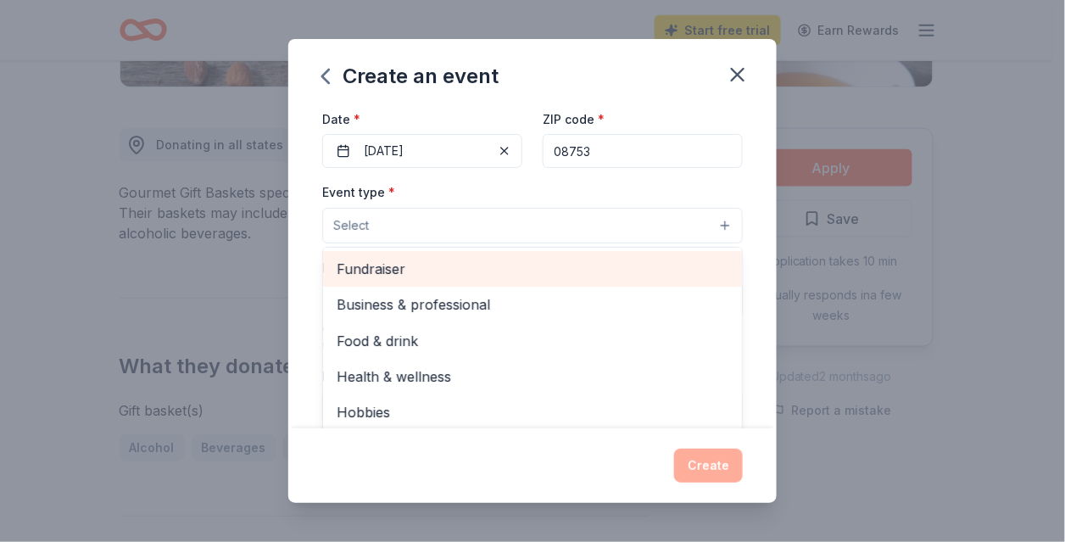
click at [498, 270] on span "Fundraiser" at bounding box center [532, 269] width 392 height 22
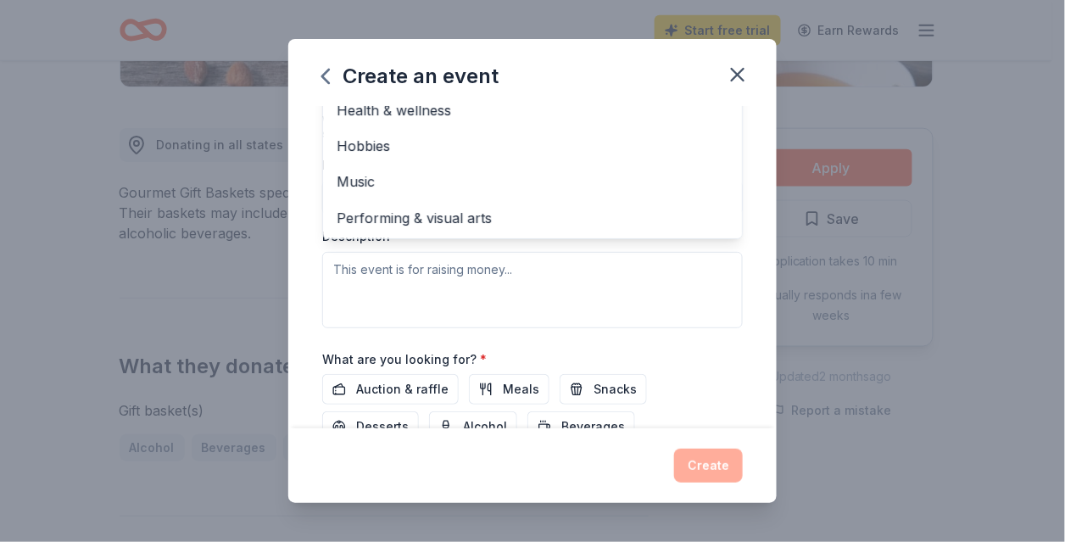
scroll to position [359, 0]
click at [510, 282] on div "Event type * Fundraiser Business & professional Food & drink Health & wellness …" at bounding box center [532, 148] width 420 height 359
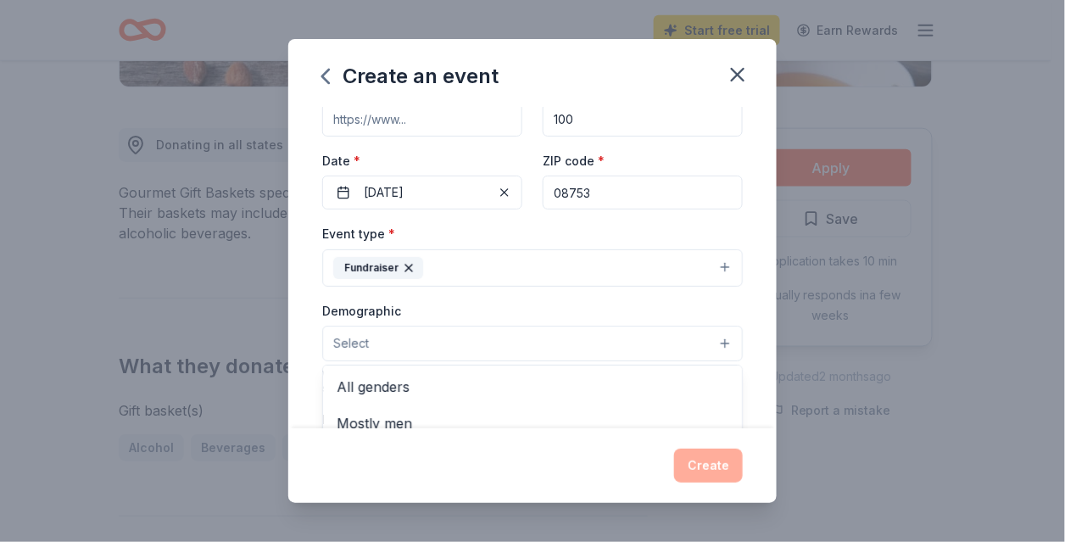
click at [465, 343] on button "Select" at bounding box center [532, 343] width 420 height 36
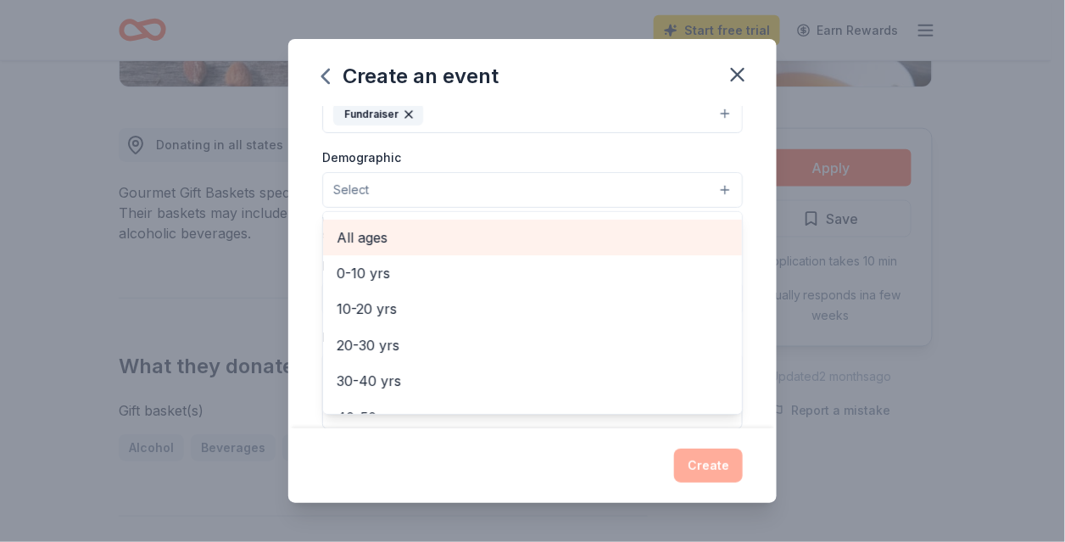
click at [465, 231] on span "All ages" at bounding box center [532, 237] width 392 height 22
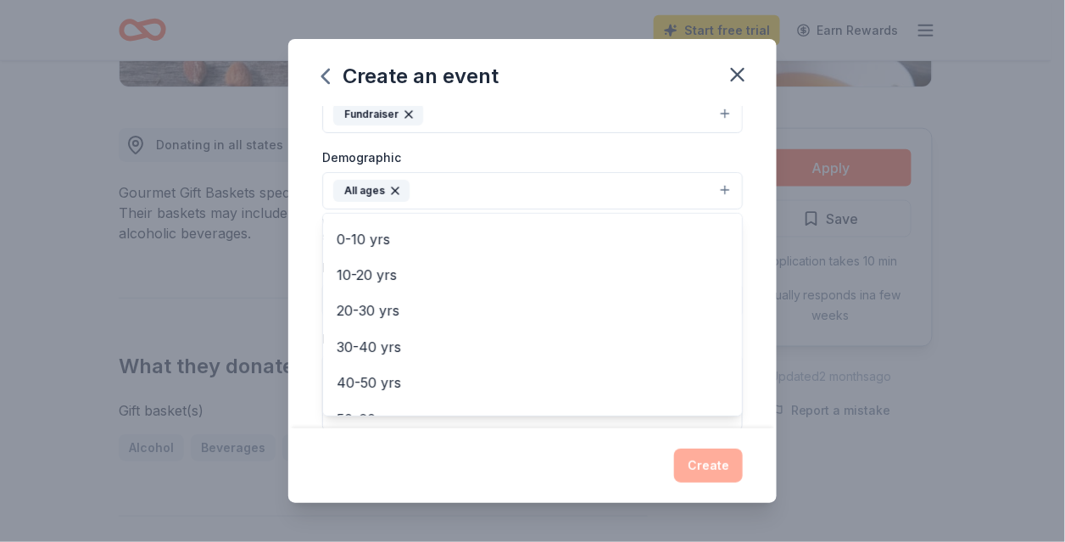
click at [589, 163] on div "Demographic All ages All genders Mostly men Mostly women 0-10 yrs 10-20 yrs 20-…" at bounding box center [532, 179] width 420 height 64
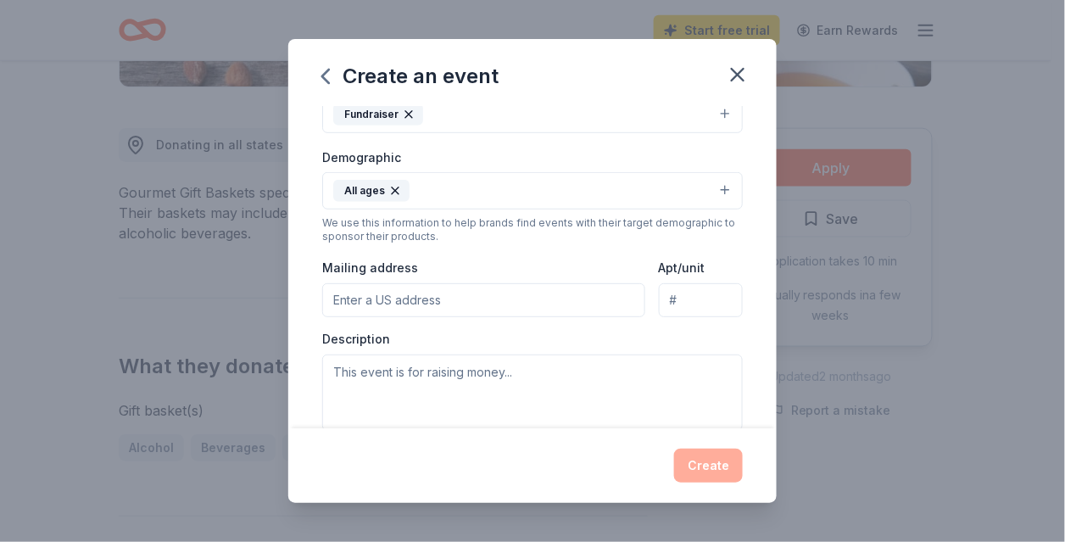
click at [425, 305] on input "Mailing address" at bounding box center [483, 300] width 323 height 34
type input "4 Pelican Ct"
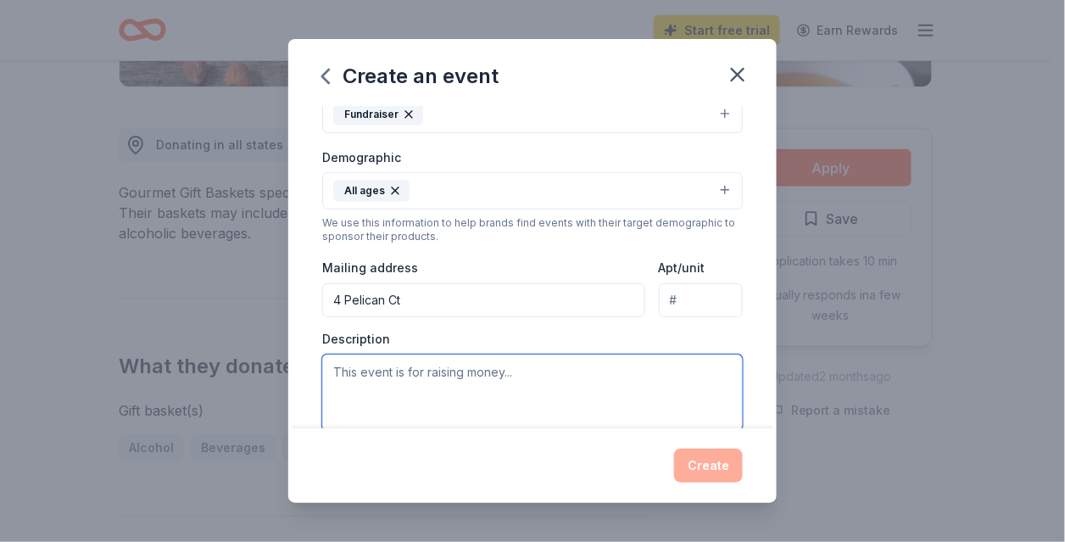
click at [586, 372] on textarea at bounding box center [532, 392] width 420 height 76
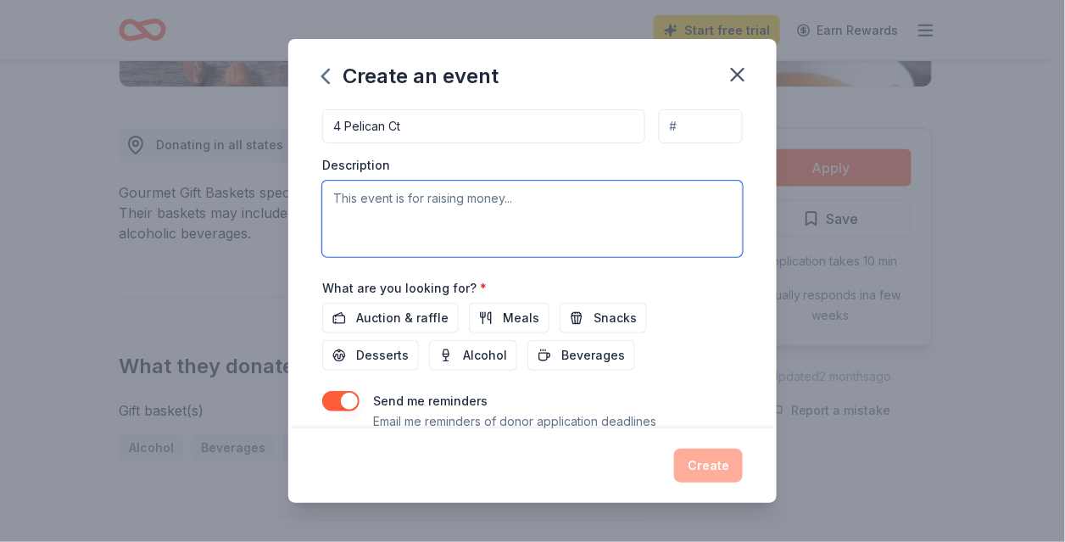
scroll to position [441, 0]
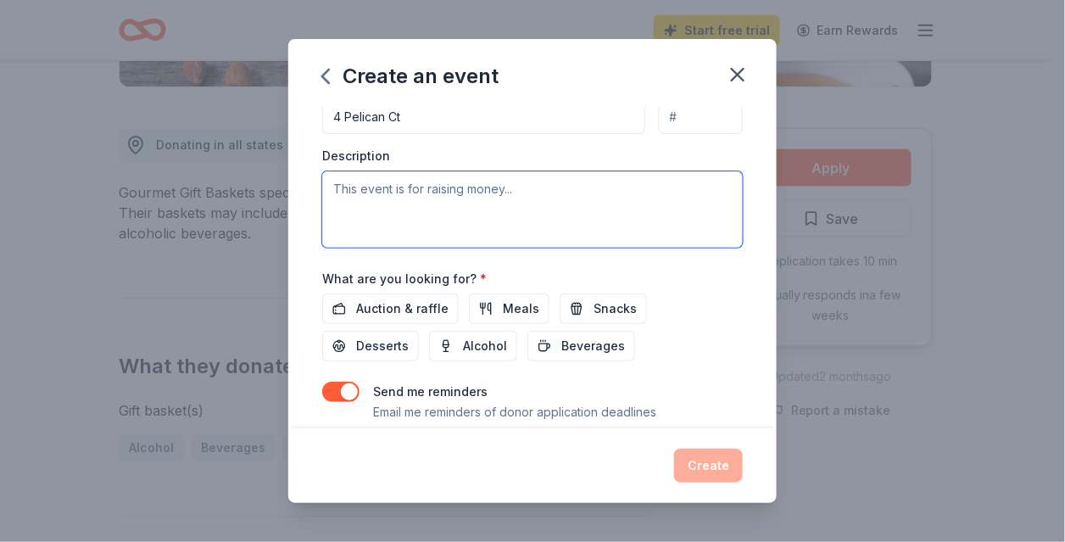
paste textarea "This exciting Cornhole Tournament is a key fundraiser supporting We Are Loved’s…"
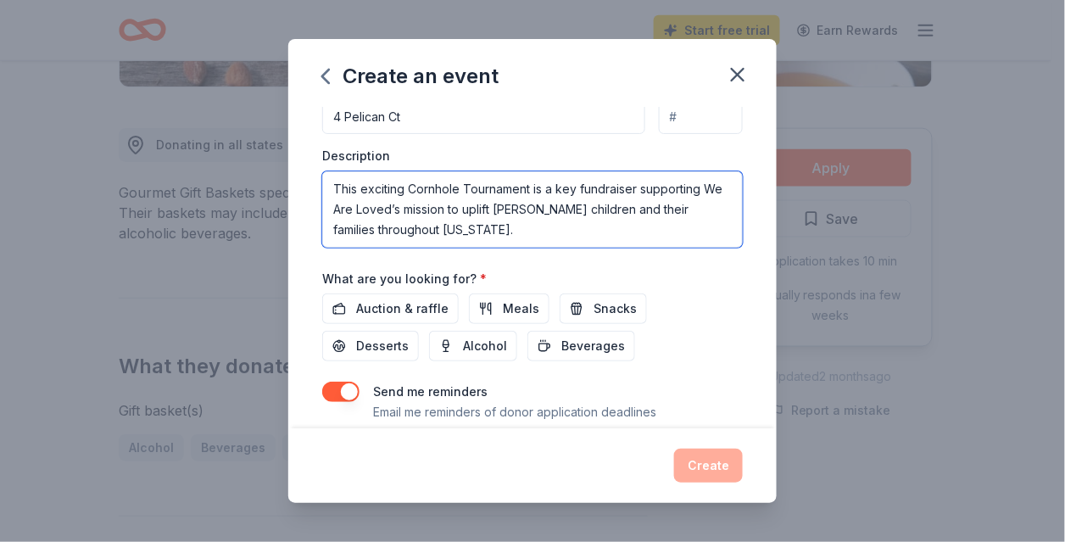
drag, startPoint x: 486, startPoint y: 231, endPoint x: 320, endPoint y: 187, distance: 170.8
click at [320, 187] on div "Event name * Cornhole Tournament Fundraiser 30 /100 Event website Attendance * …" at bounding box center [532, 267] width 488 height 320
paste textarea "All proceeds from the event will directly fund our core programs, including Com…"
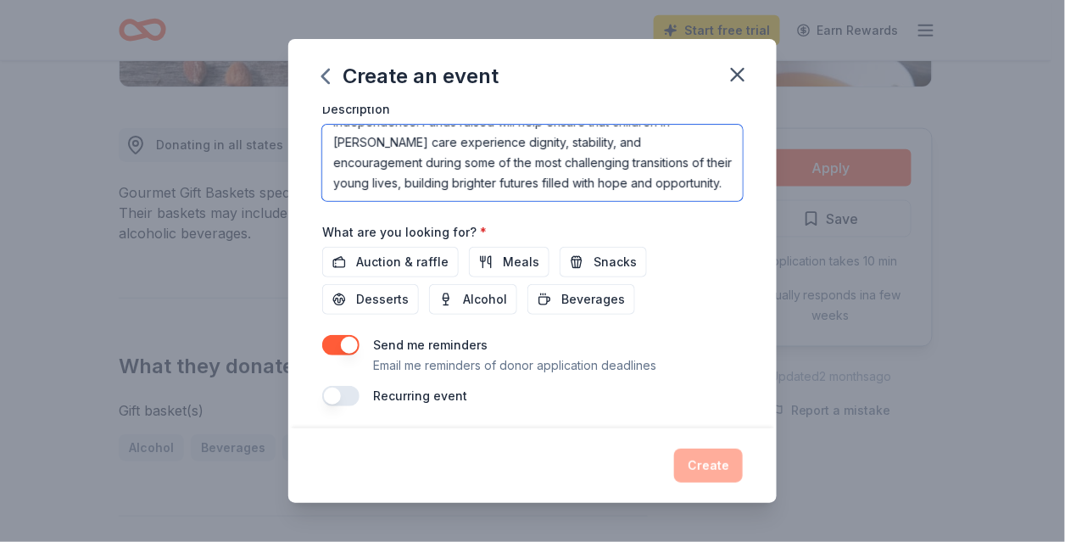
scroll to position [491, 0]
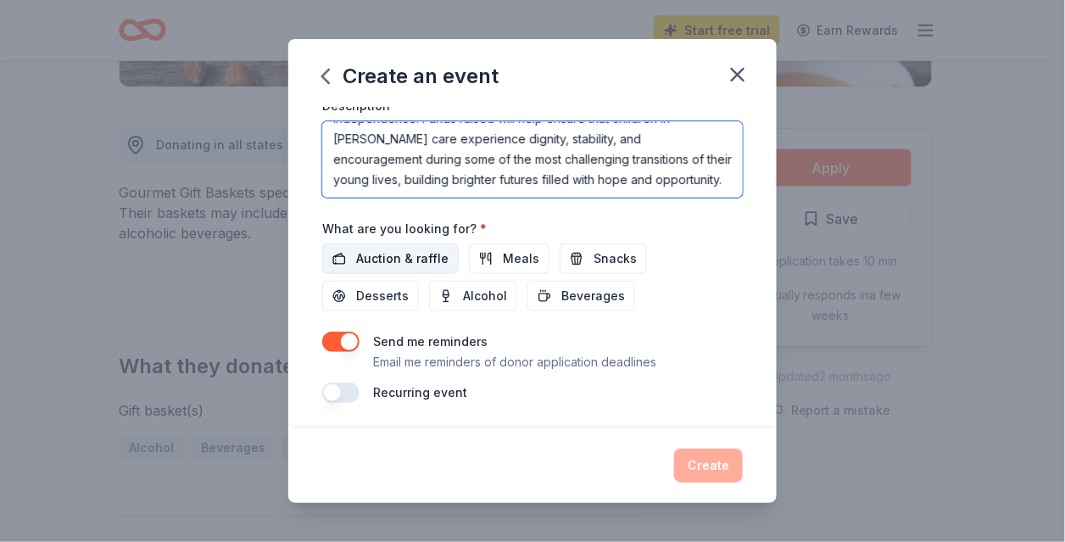
type textarea "This exciting Cornhole Tournament is a key fundraiser supporting We Are Loved’s…"
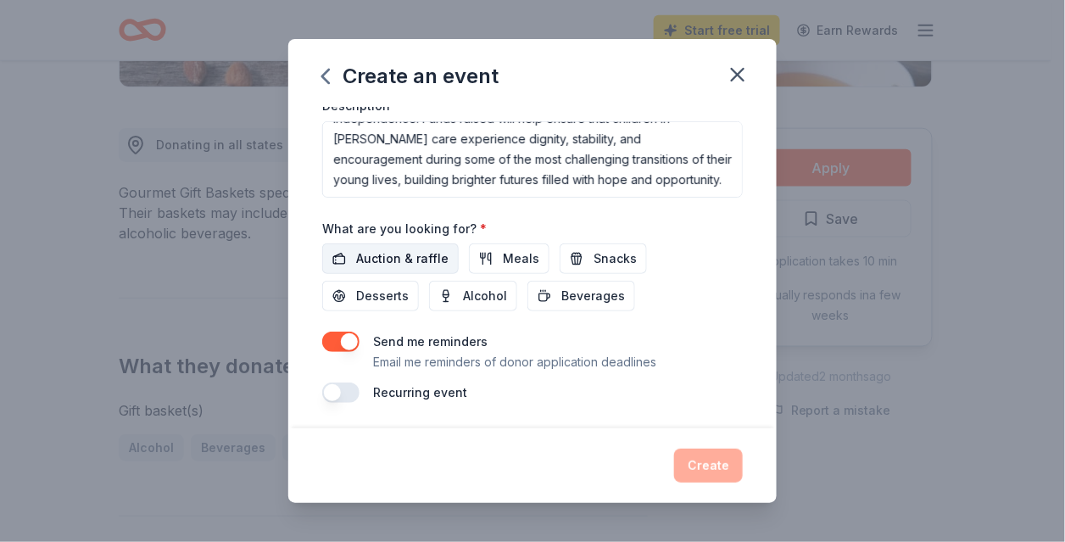
click at [397, 254] on span "Auction & raffle" at bounding box center [402, 258] width 92 height 20
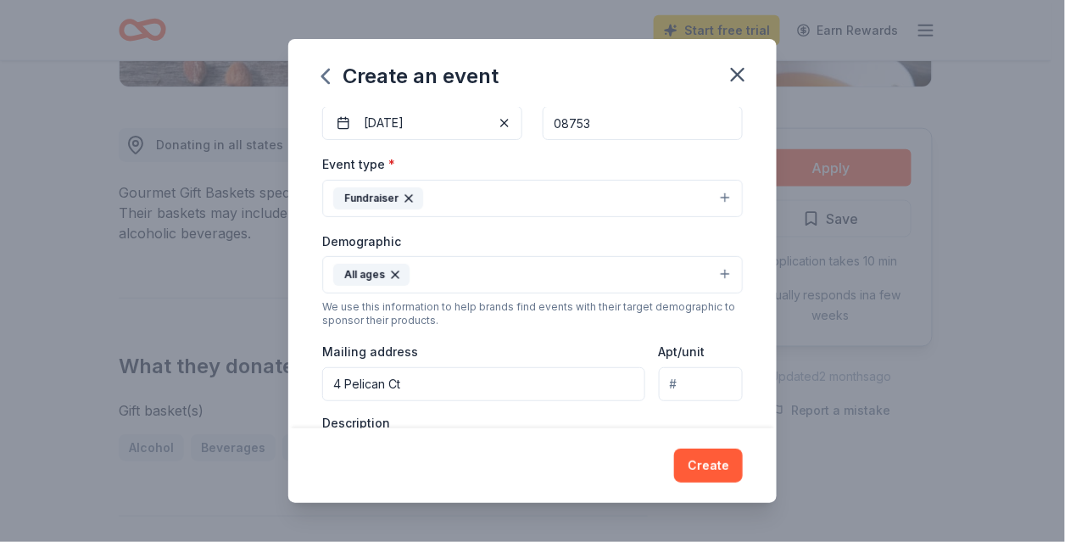
scroll to position [0, 0]
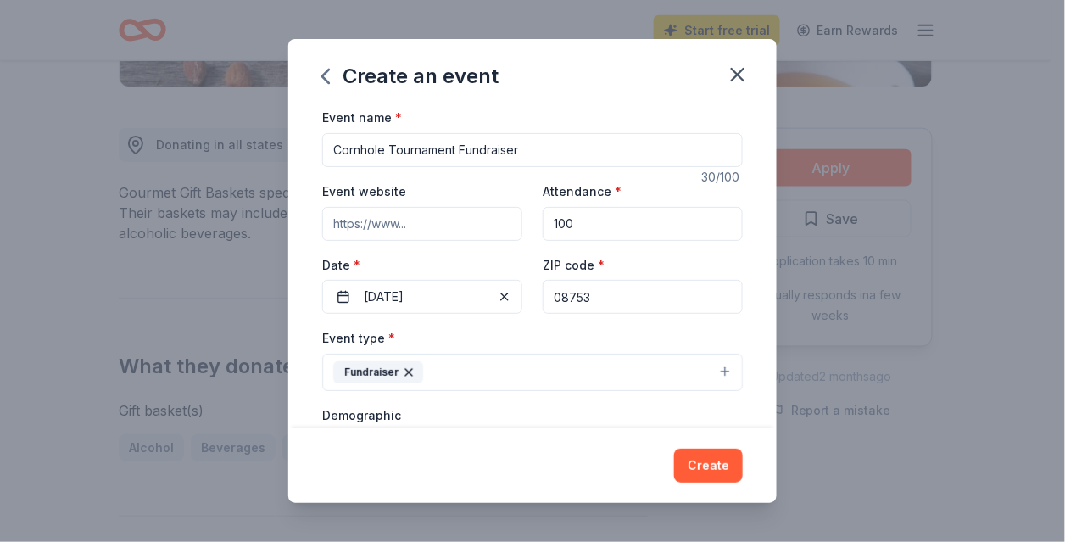
click at [397, 228] on input "Event website" at bounding box center [422, 224] width 200 height 34
paste input "https://givebutter.com/cornholefundraiser25"
type input "https://givebutter.com/cornholefundraiser25"
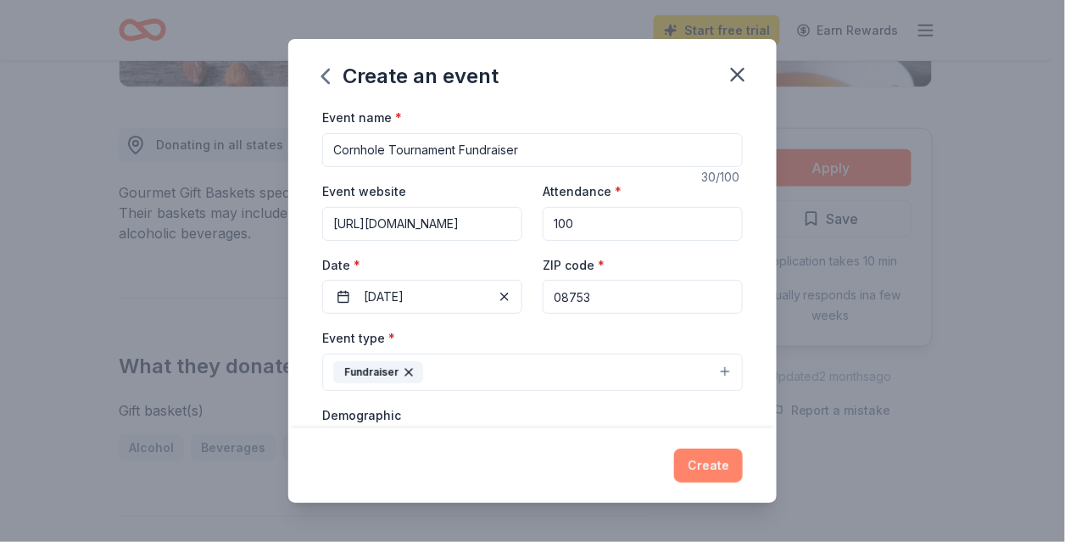
click at [712, 467] on button "Create" at bounding box center [708, 465] width 69 height 34
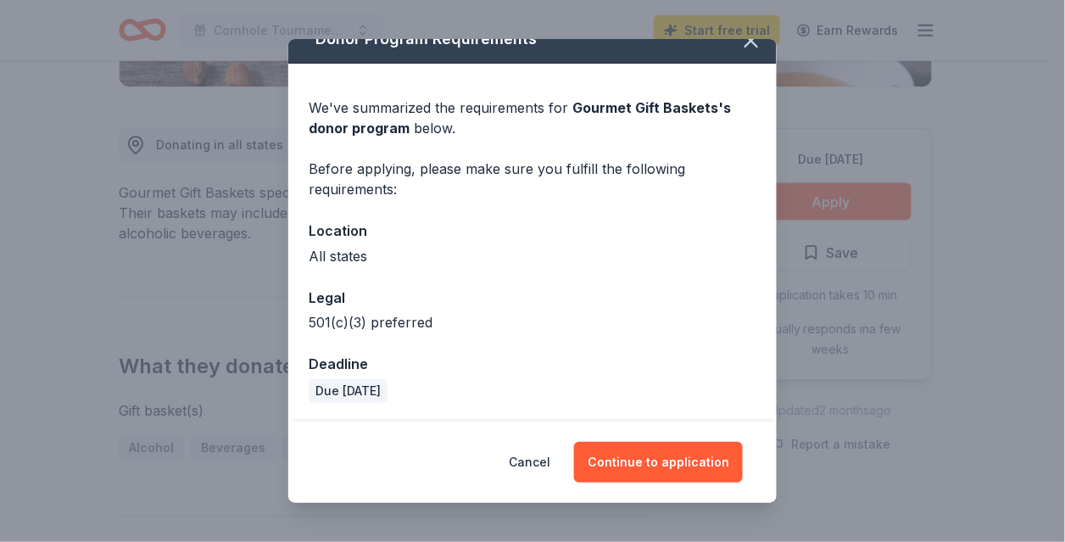
scroll to position [25, 0]
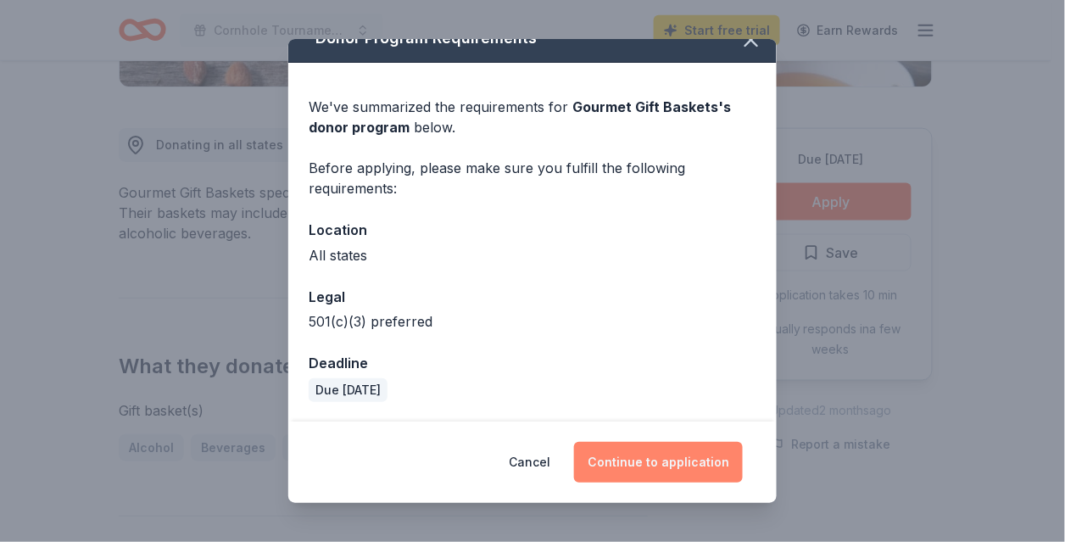
click at [665, 468] on button "Continue to application" at bounding box center [658, 462] width 169 height 41
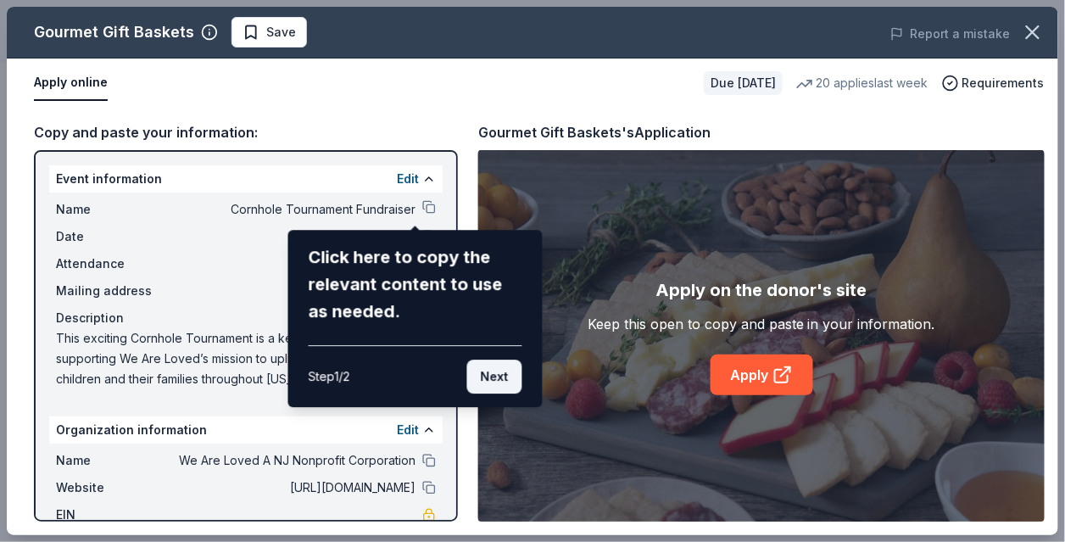
click at [483, 370] on button "Next" at bounding box center [494, 376] width 55 height 34
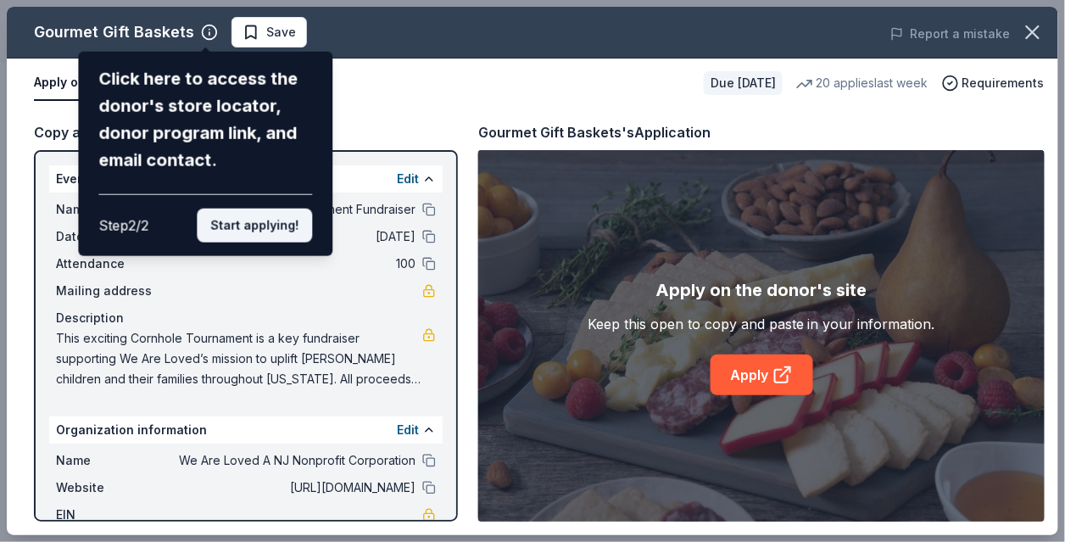
click at [281, 226] on button "Start applying!" at bounding box center [254, 225] width 115 height 34
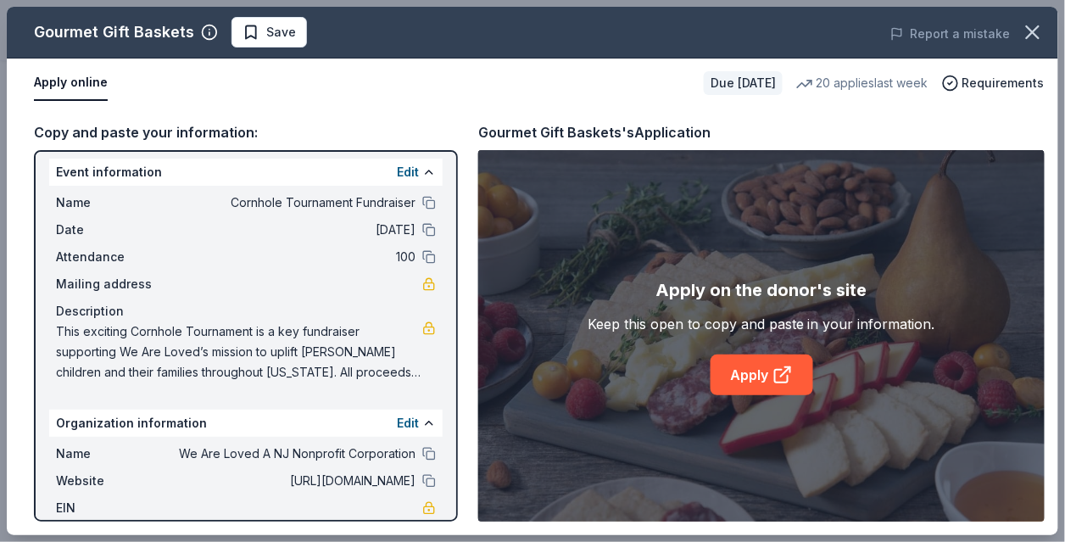
scroll to position [0, 0]
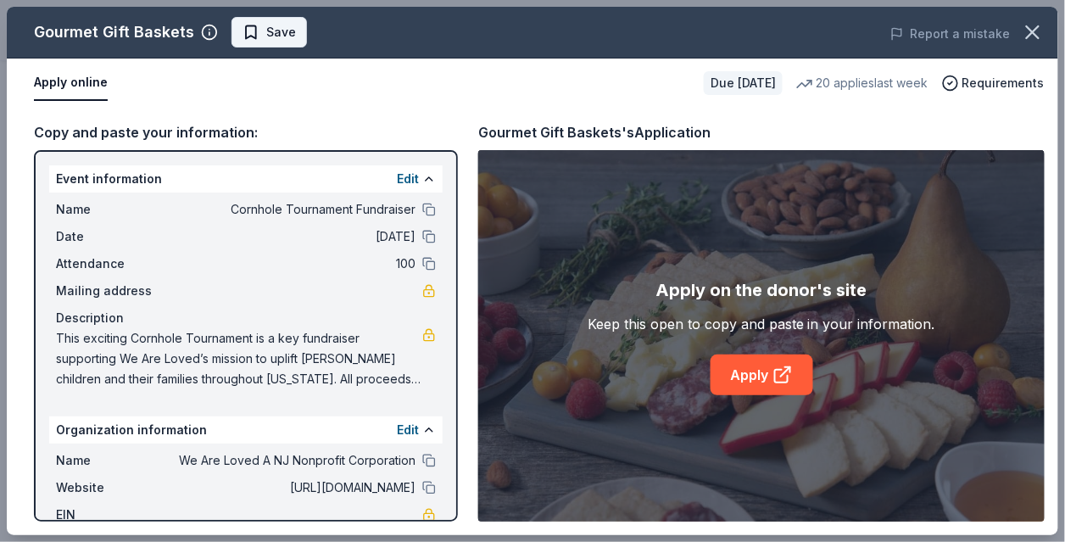
click at [273, 32] on span "Save" at bounding box center [281, 32] width 30 height 20
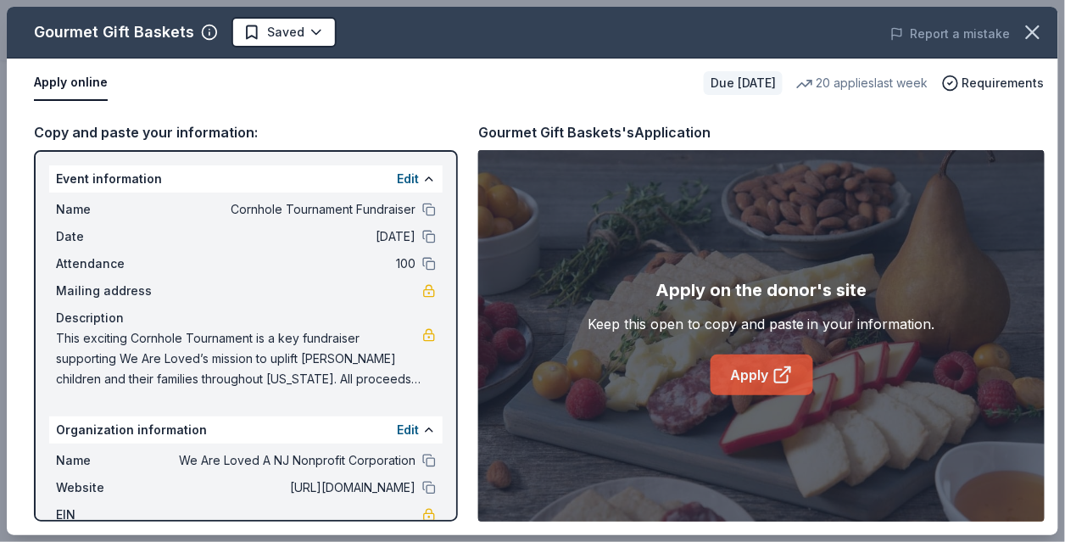
click at [757, 375] on link "Apply" at bounding box center [761, 374] width 103 height 41
click at [208, 34] on icon "button" at bounding box center [209, 32] width 17 height 17
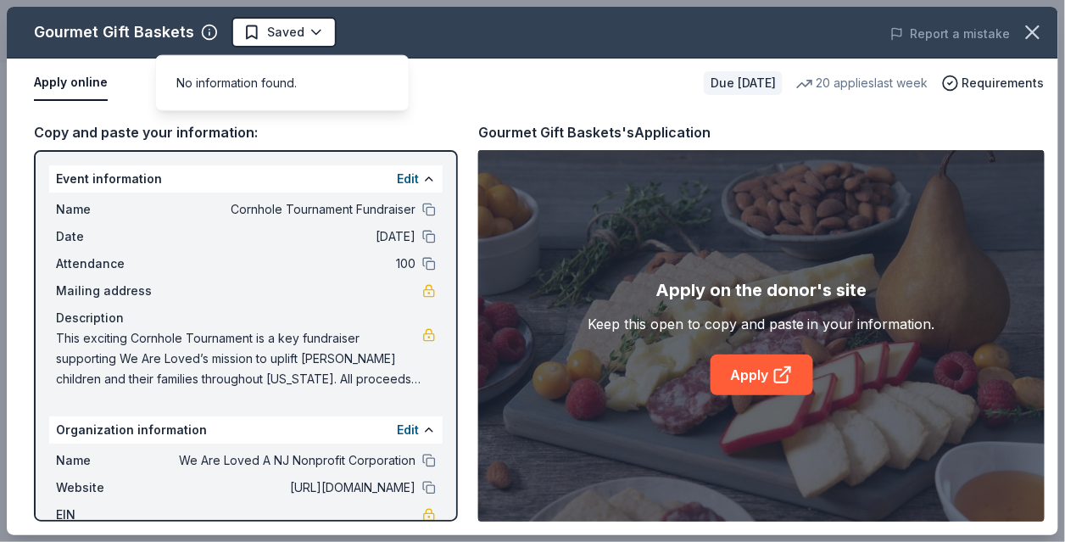
click at [369, 139] on div "Copy and paste your information:" at bounding box center [246, 132] width 424 height 22
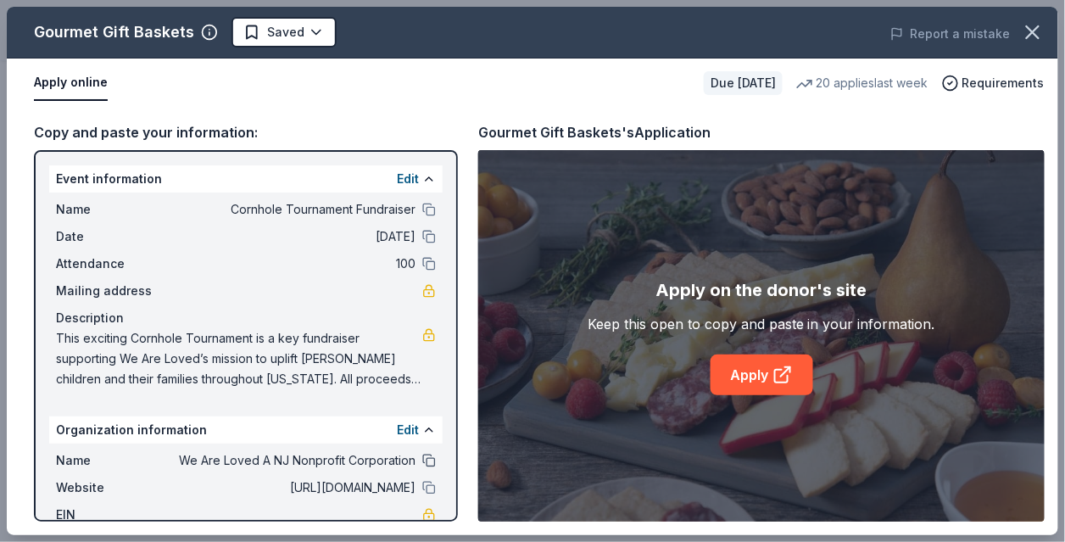
click at [422, 459] on button at bounding box center [429, 460] width 14 height 14
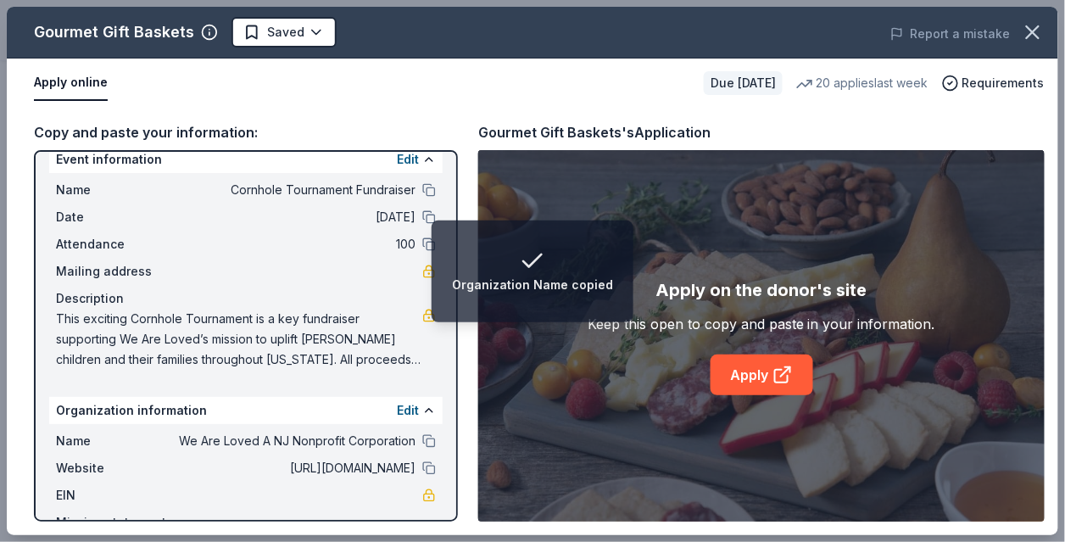
scroll to position [112, 0]
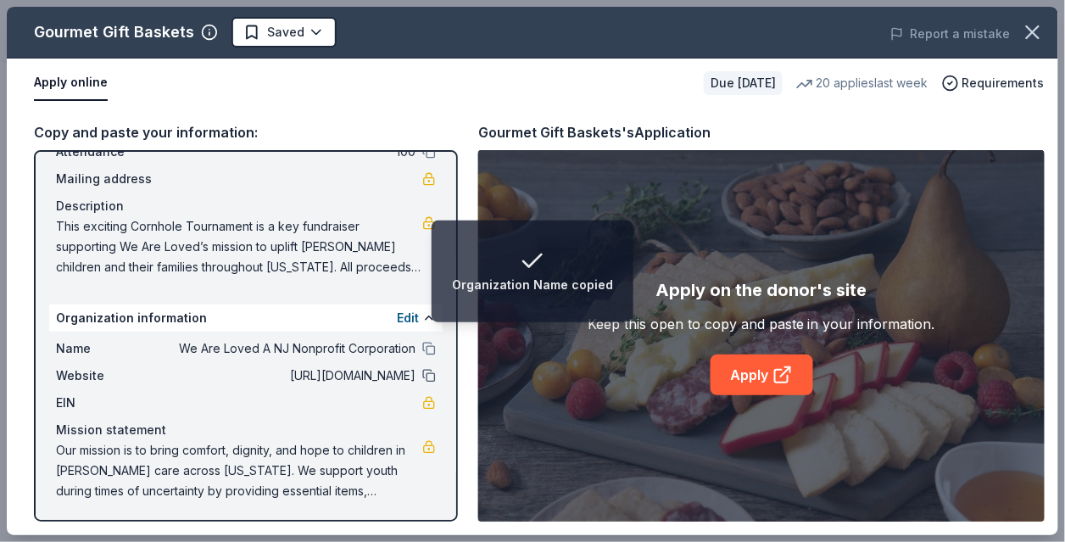
click at [422, 370] on button at bounding box center [429, 376] width 14 height 14
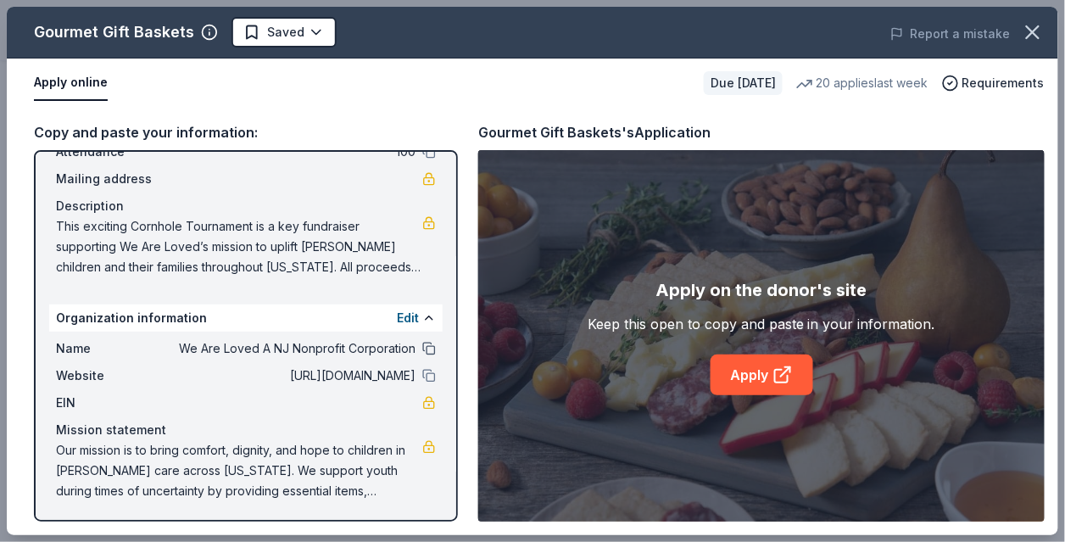
click at [422, 347] on button at bounding box center [429, 349] width 14 height 14
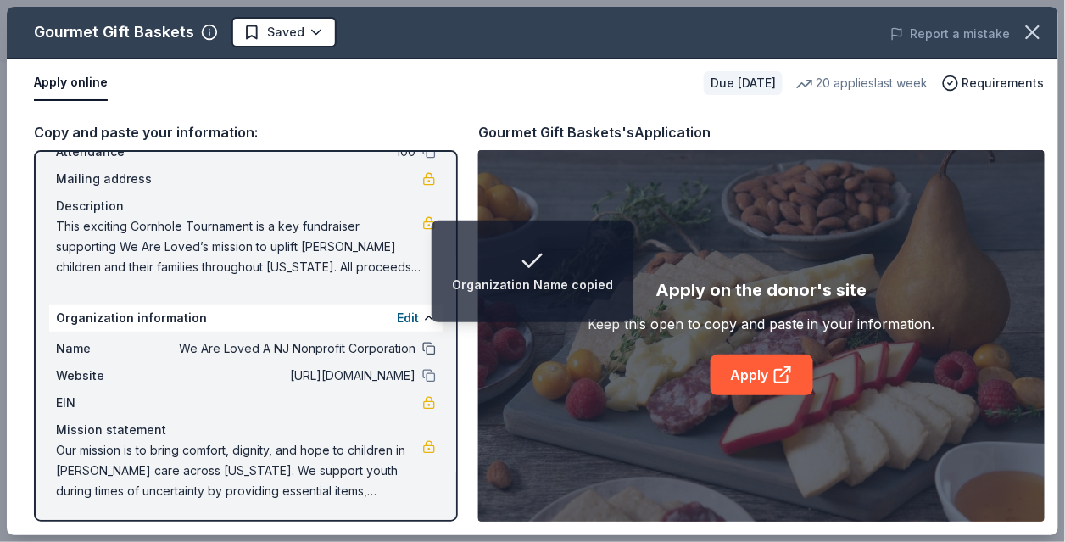
click at [422, 345] on button at bounding box center [429, 349] width 14 height 14
click at [422, 373] on button at bounding box center [429, 376] width 14 height 14
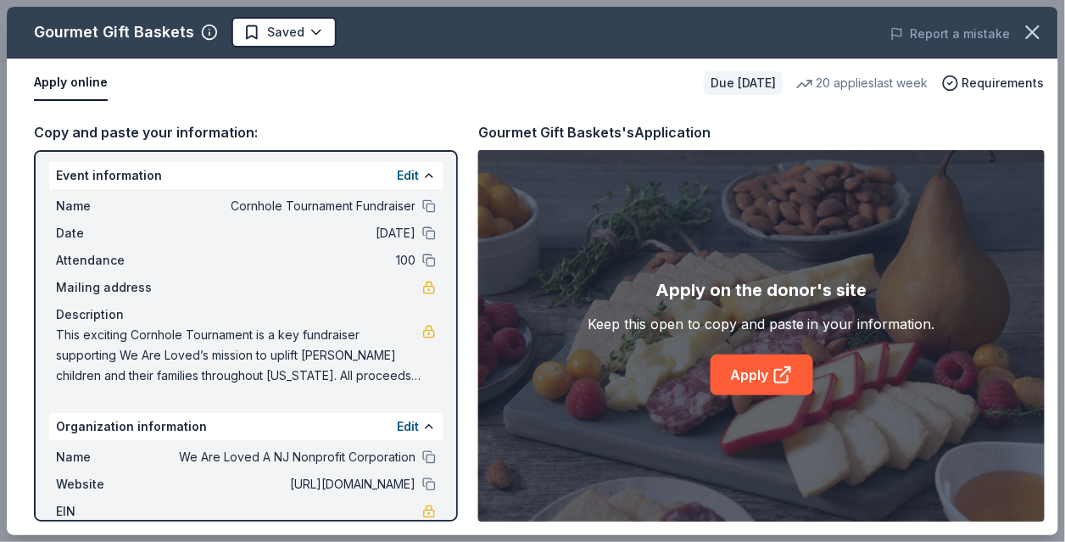
scroll to position [78, 0]
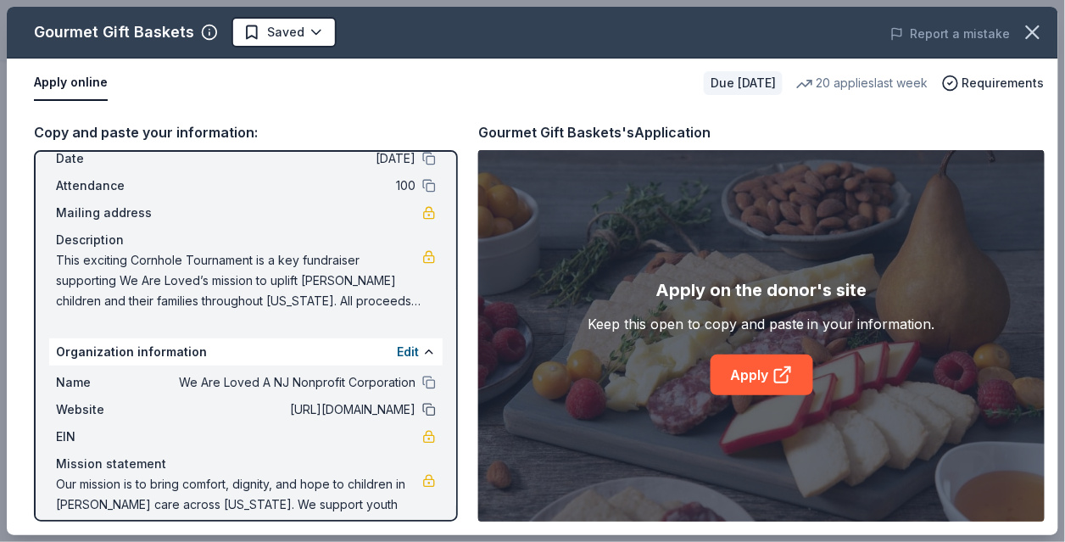
click at [422, 408] on button at bounding box center [429, 410] width 14 height 14
click at [431, 407] on button at bounding box center [429, 410] width 14 height 14
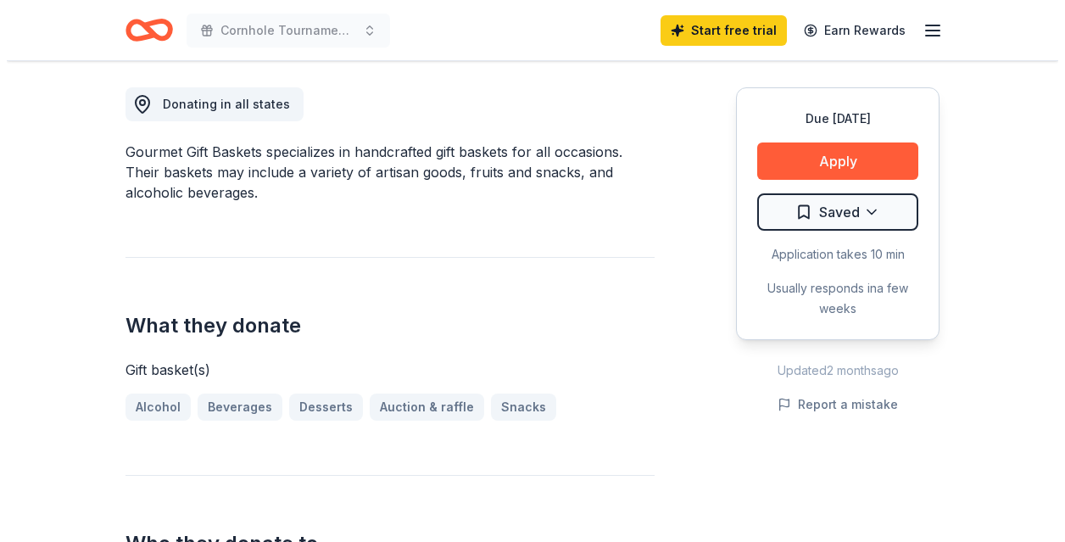
scroll to position [384, 0]
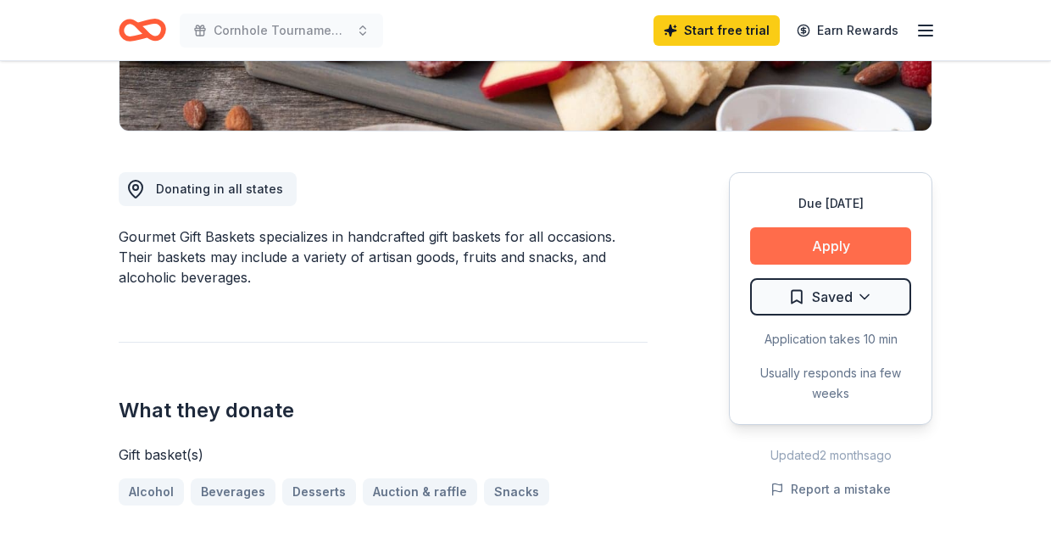
click at [857, 244] on button "Apply" at bounding box center [830, 245] width 161 height 37
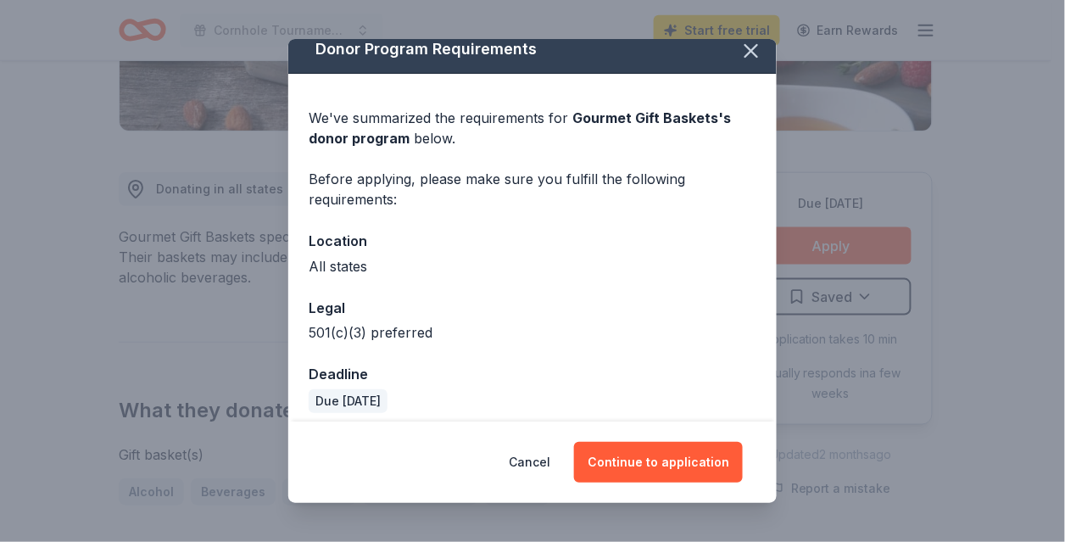
scroll to position [25, 0]
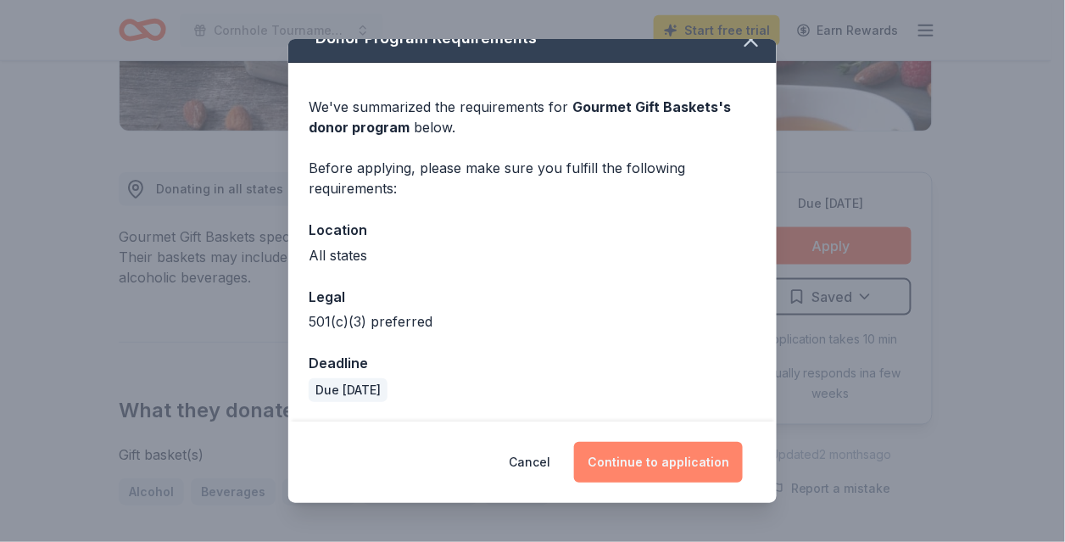
click at [658, 475] on button "Continue to application" at bounding box center [658, 462] width 169 height 41
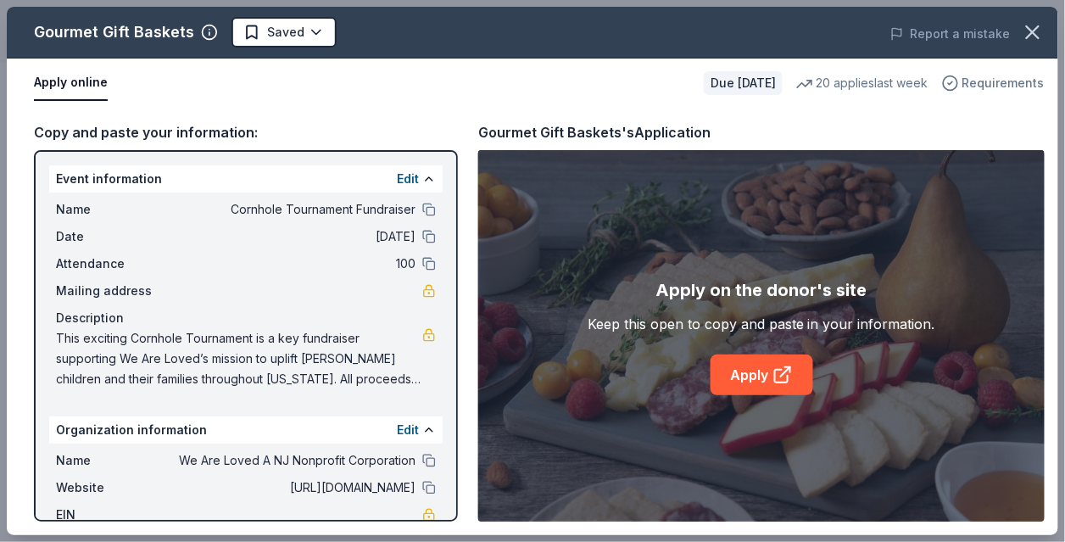
click at [953, 84] on icon "button" at bounding box center [950, 82] width 4 height 3
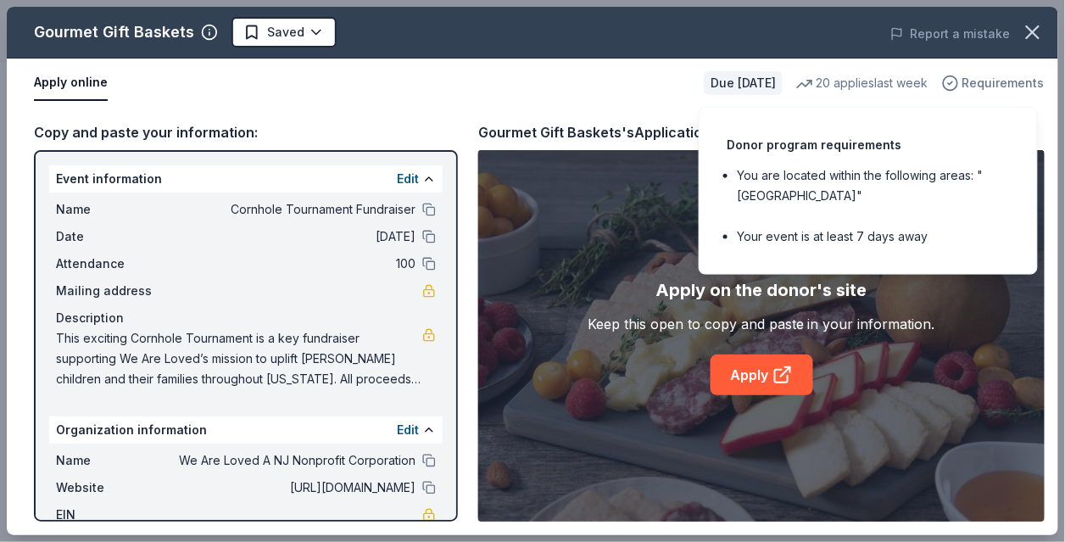
click at [953, 84] on icon "button" at bounding box center [950, 82] width 4 height 3
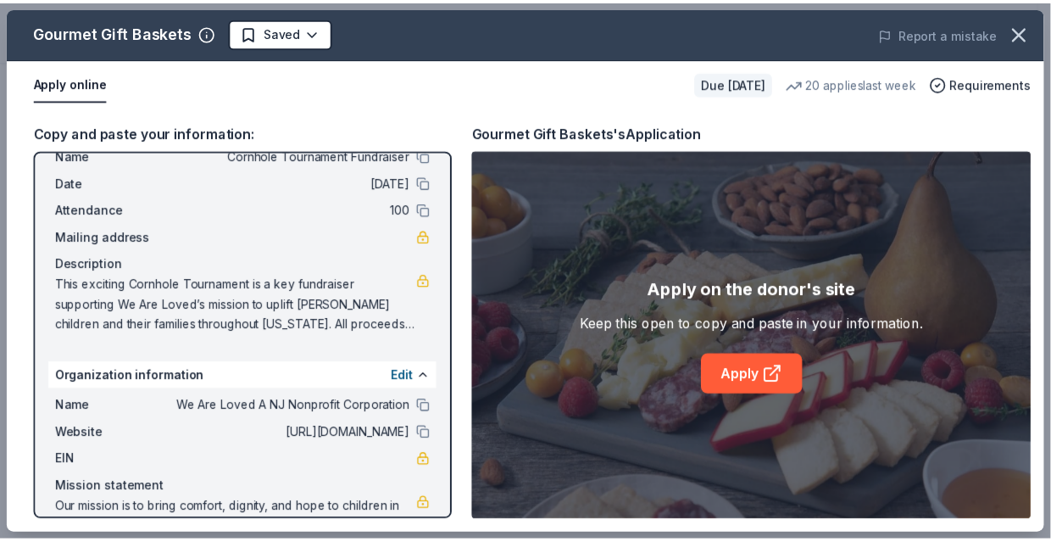
scroll to position [112, 0]
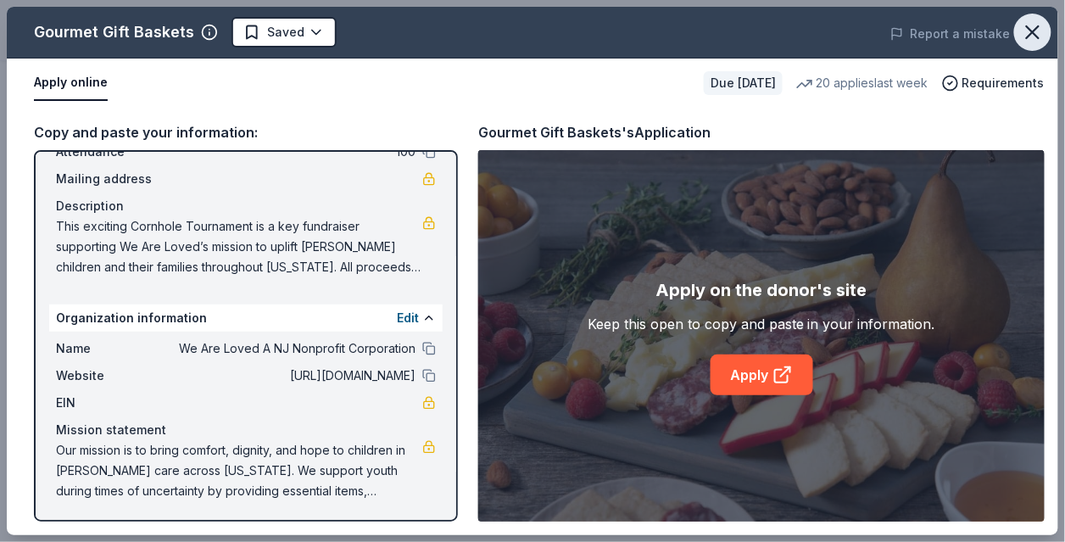
click at [1040, 28] on icon "button" at bounding box center [1032, 32] width 24 height 24
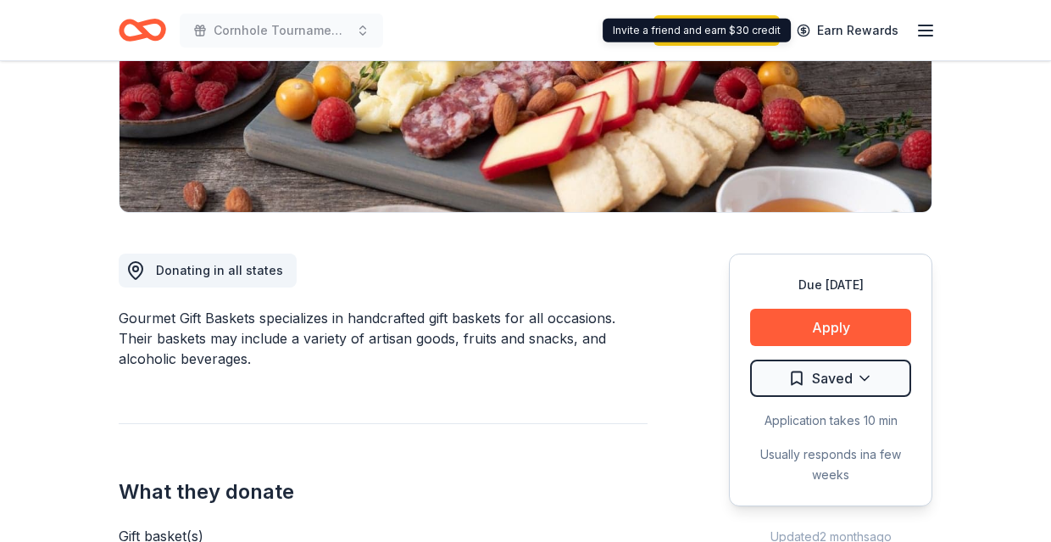
scroll to position [301, 0]
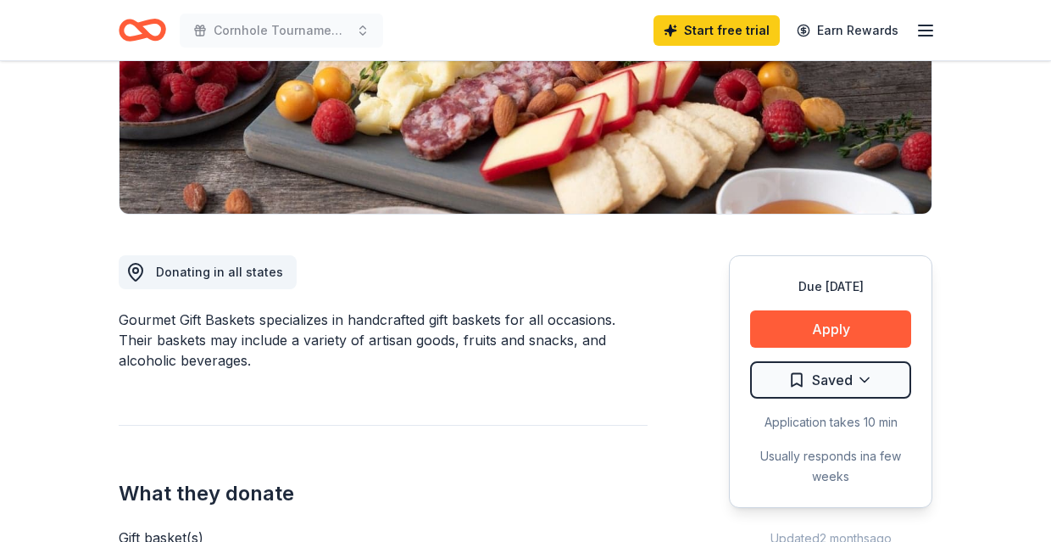
click at [936, 18] on div "Cornhole Tournament Fundraiser Start free trial Earn Rewards" at bounding box center [526, 30] width 868 height 60
click at [930, 25] on line "button" at bounding box center [926, 25] width 14 height 0
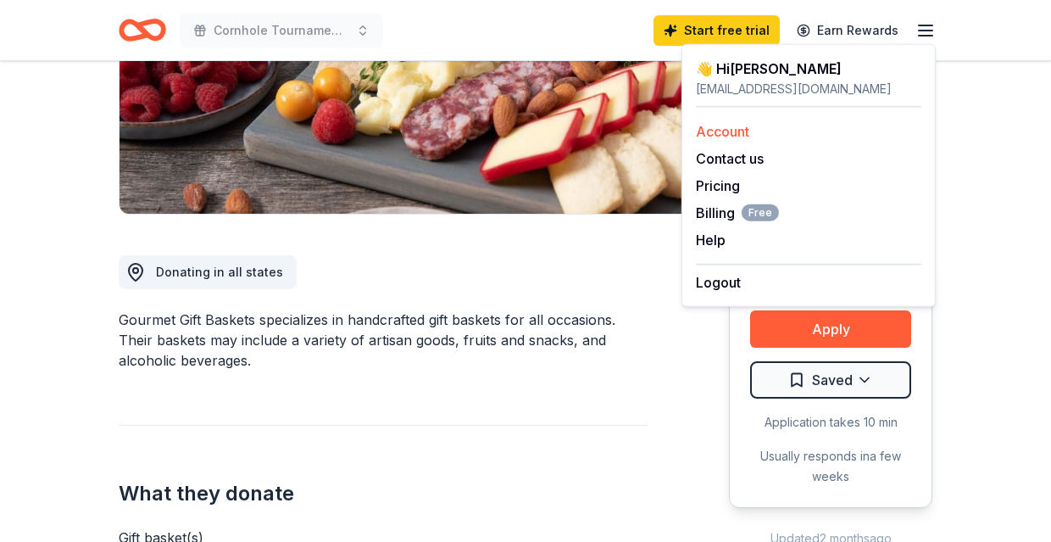
click at [714, 128] on link "Account" at bounding box center [722, 131] width 53 height 17
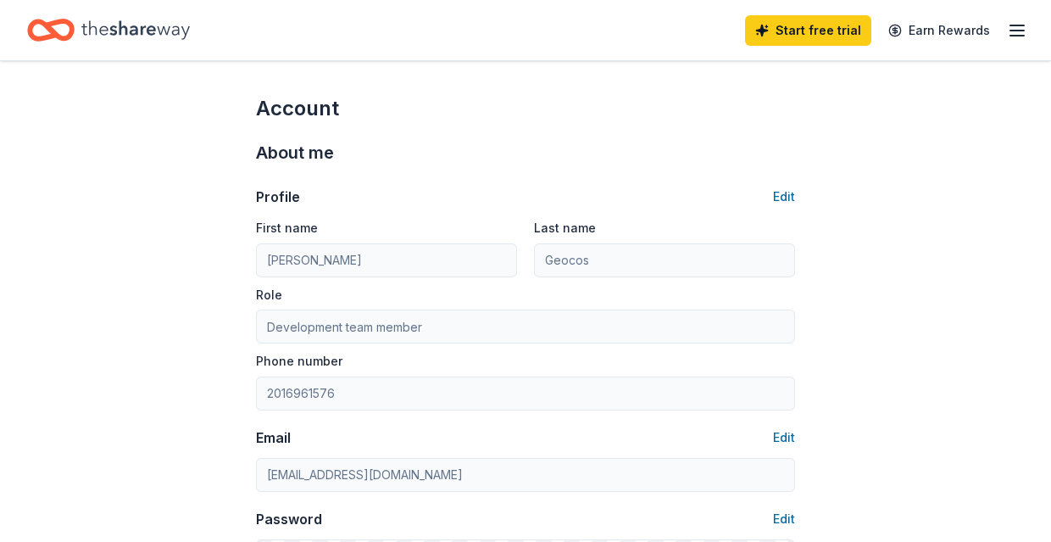
click at [65, 28] on icon "Home" at bounding box center [50, 30] width 47 height 40
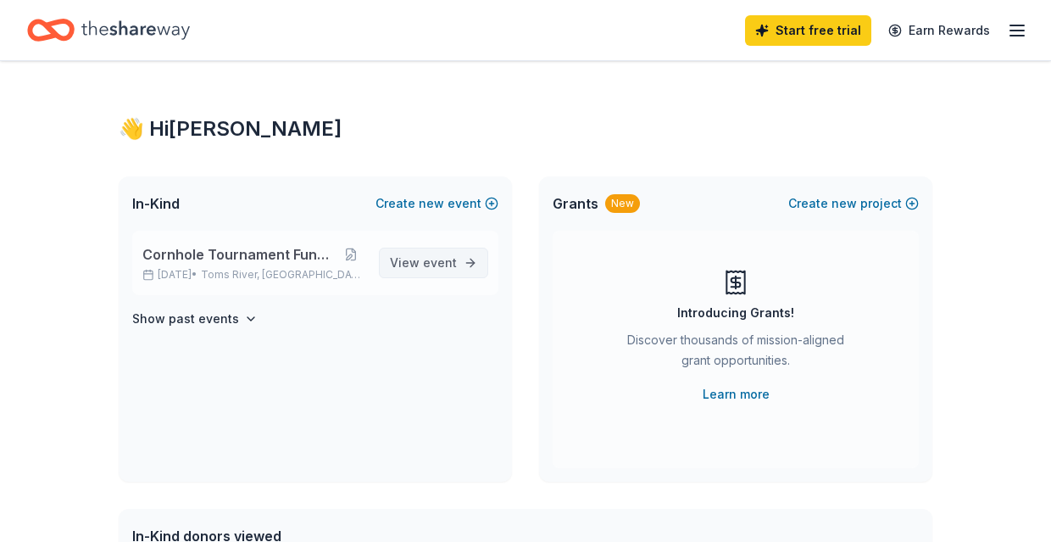
click at [425, 256] on span "event" at bounding box center [440, 262] width 34 height 14
click at [442, 266] on span "event" at bounding box center [440, 262] width 34 height 14
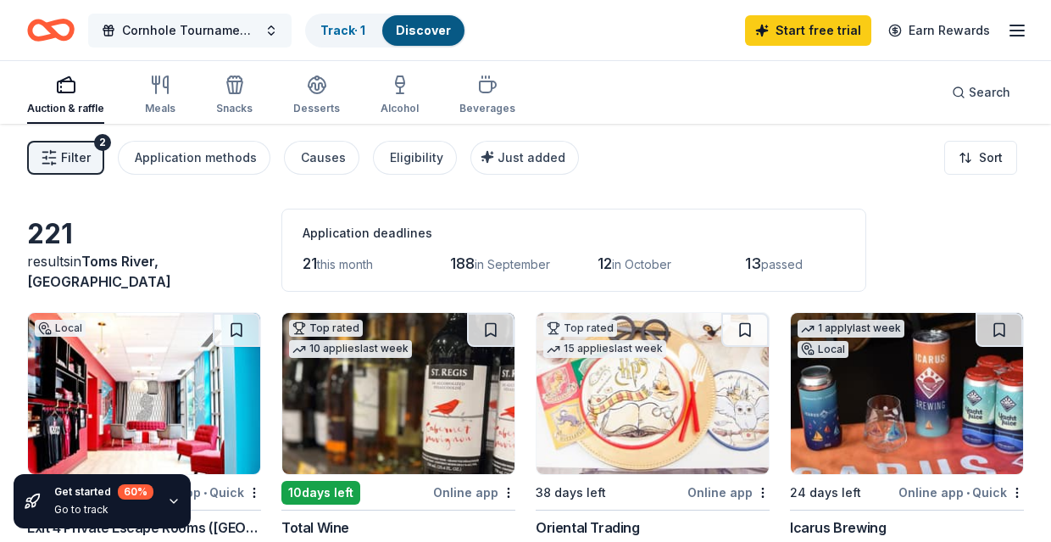
click at [230, 33] on span "Cornhole Tournament Fundraiser" at bounding box center [190, 30] width 136 height 20
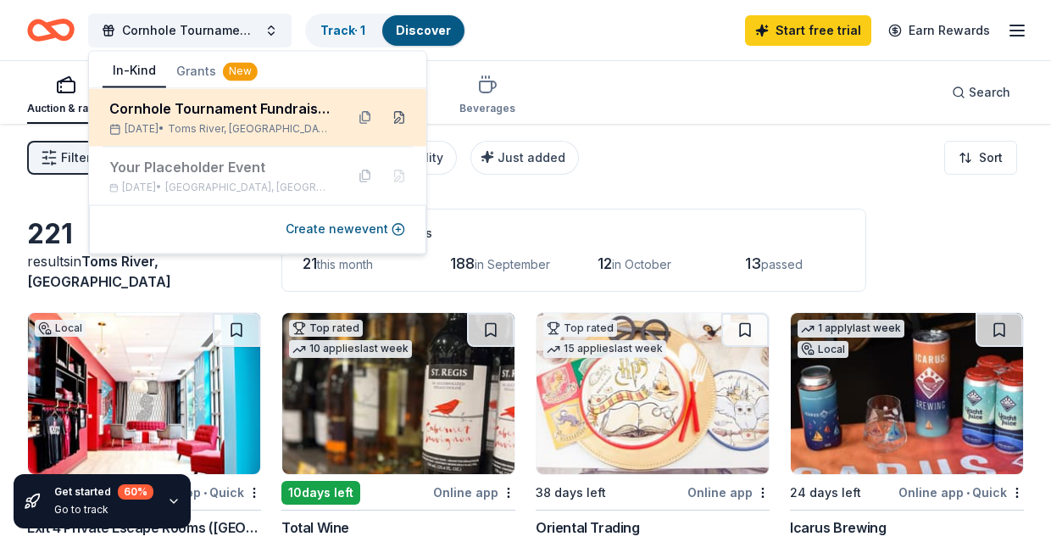
click at [400, 120] on button at bounding box center [399, 116] width 27 height 27
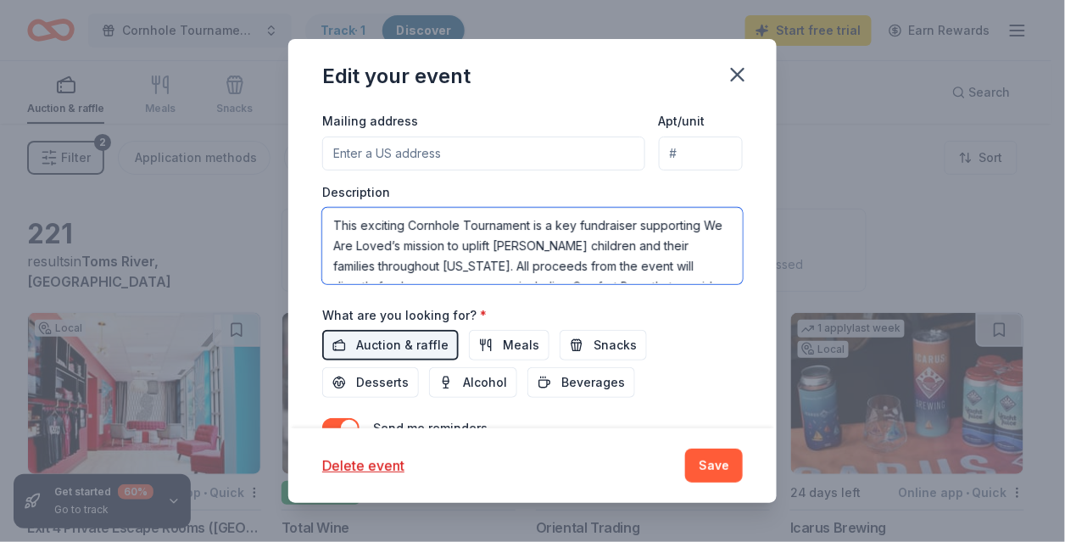
drag, startPoint x: 427, startPoint y: 267, endPoint x: 275, endPoint y: 170, distance: 179.9
click at [275, 171] on div "Edit your event Update donors you've applied to Let donors know of any updates …" at bounding box center [532, 271] width 1065 height 542
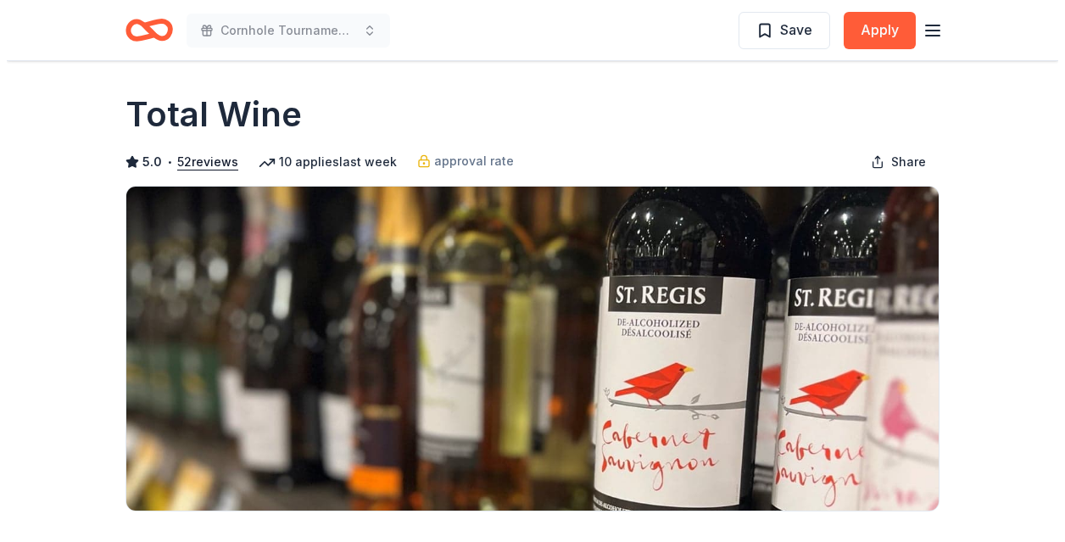
scroll to position [11, 0]
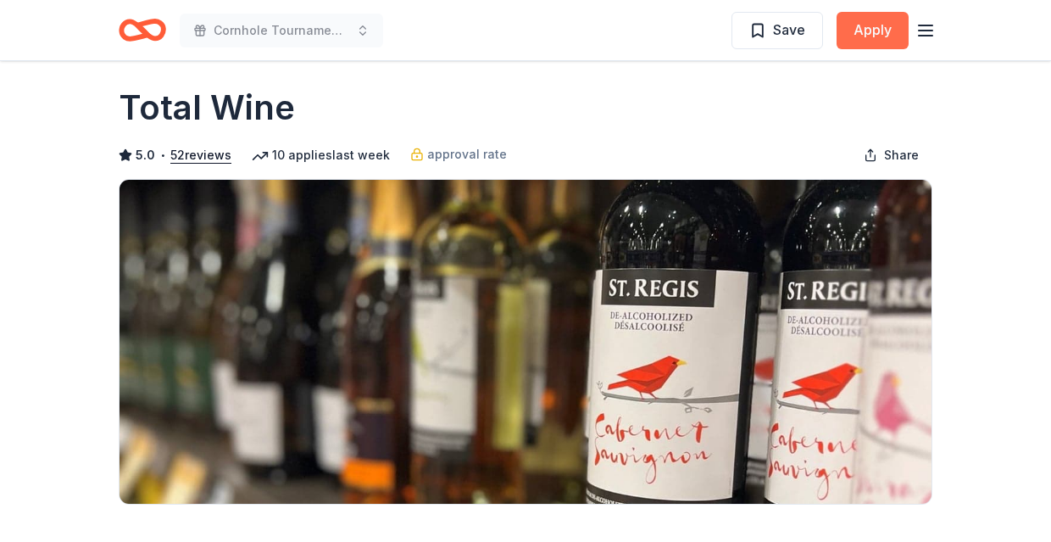
click at [860, 39] on button "Apply" at bounding box center [873, 30] width 72 height 37
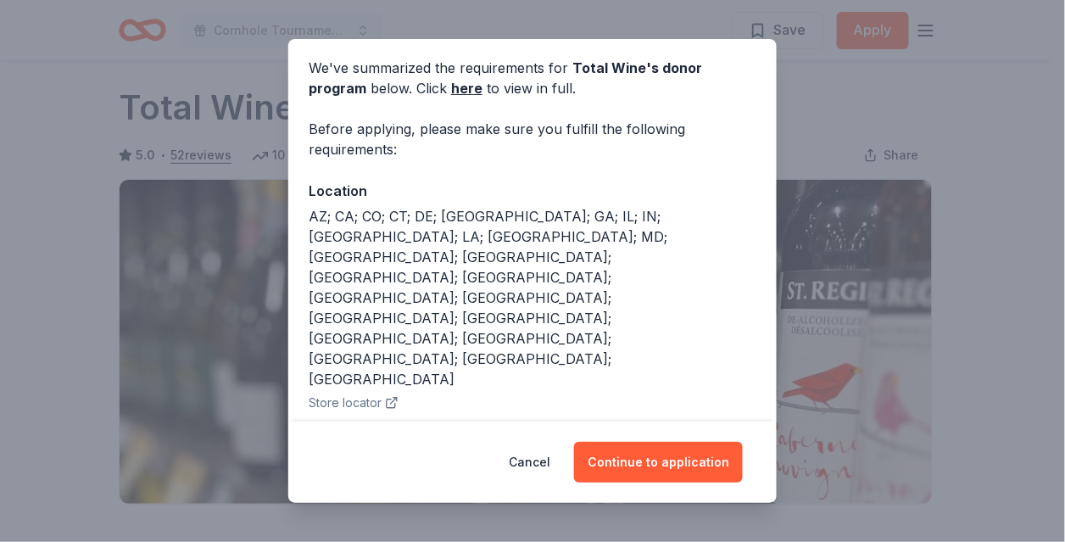
scroll to position [69, 0]
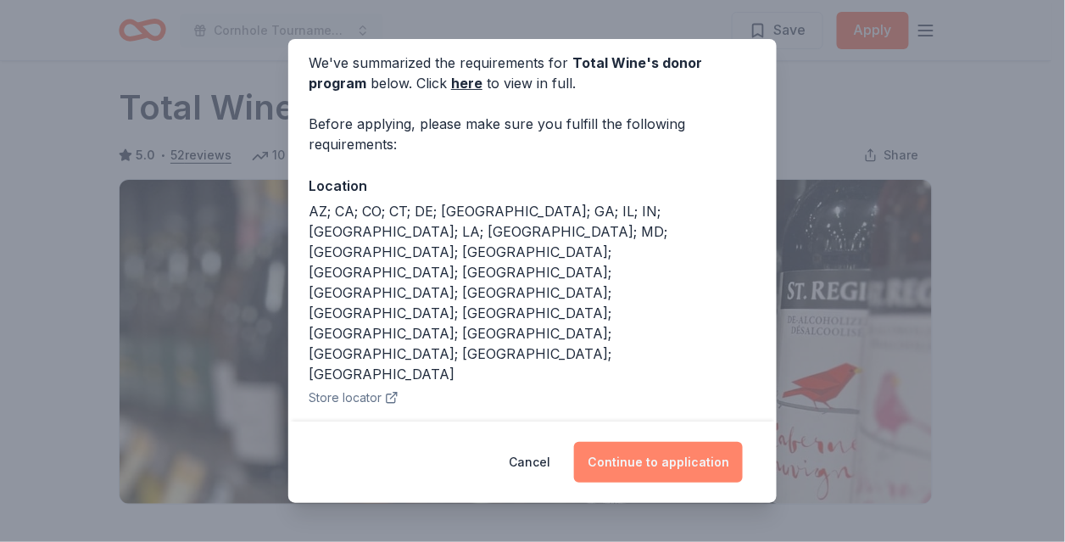
click at [649, 456] on button "Continue to application" at bounding box center [658, 462] width 169 height 41
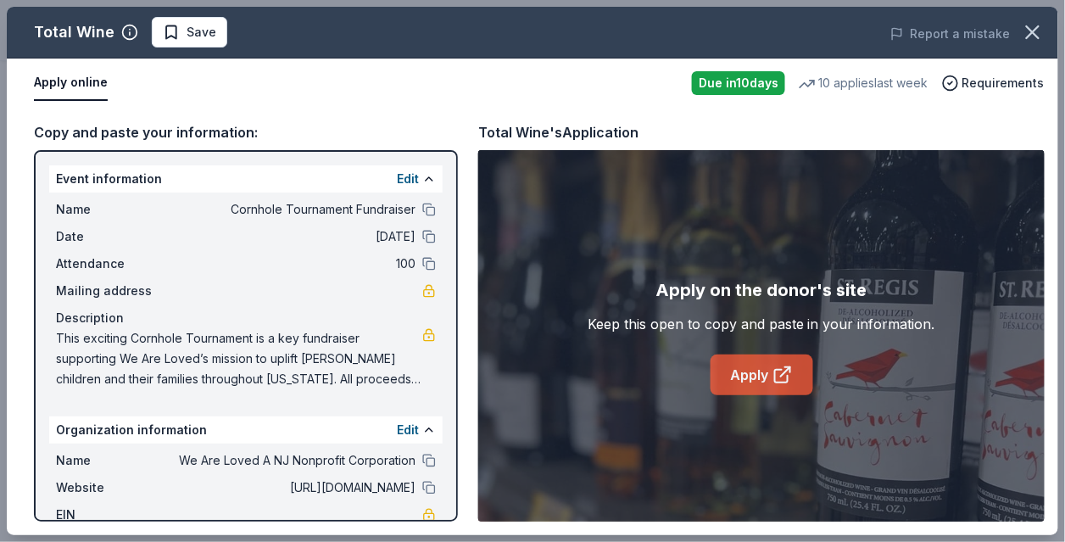
click at [762, 370] on link "Apply" at bounding box center [761, 374] width 103 height 41
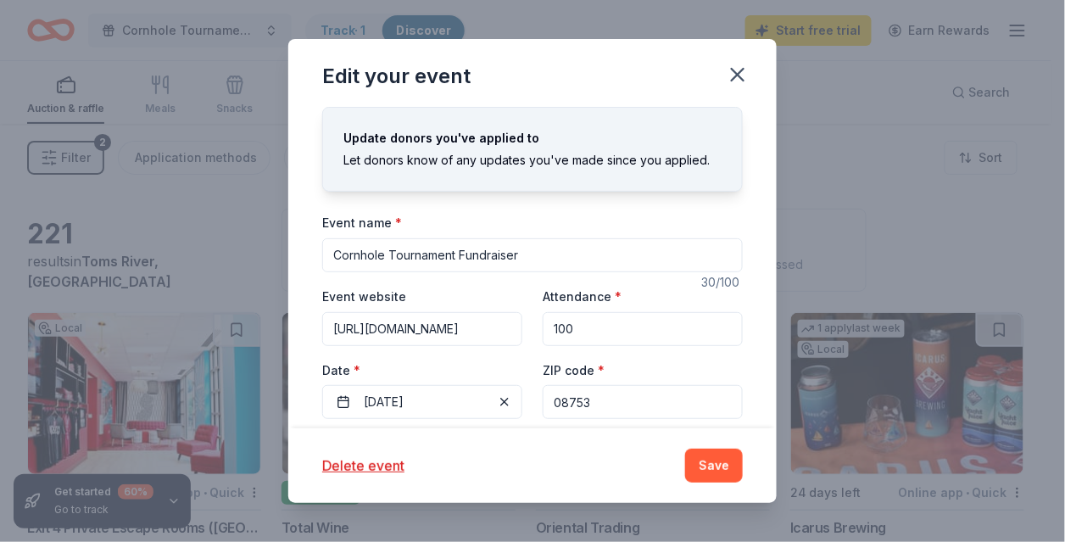
scroll to position [509, 0]
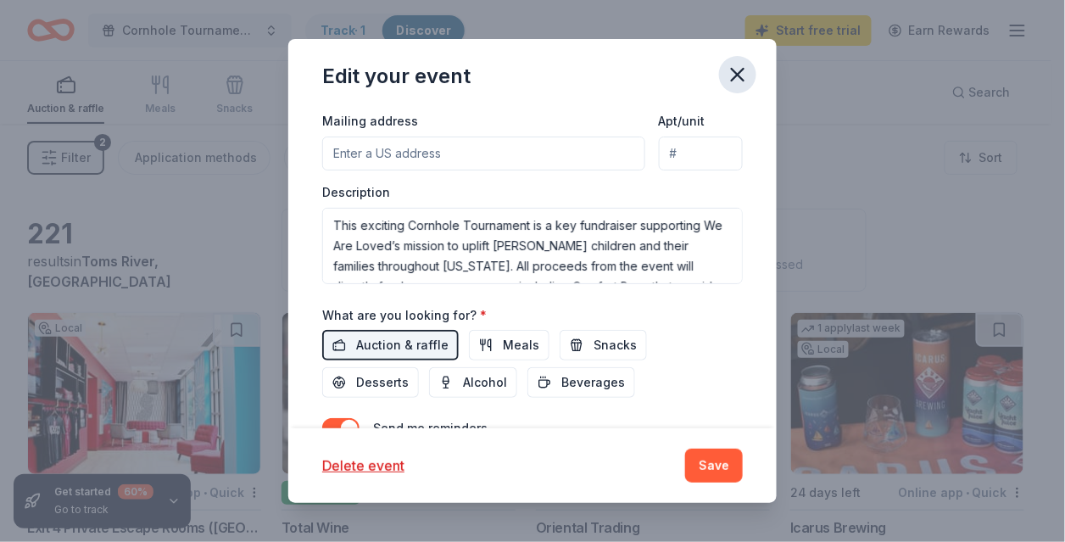
click at [744, 72] on icon "button" at bounding box center [737, 75] width 24 height 24
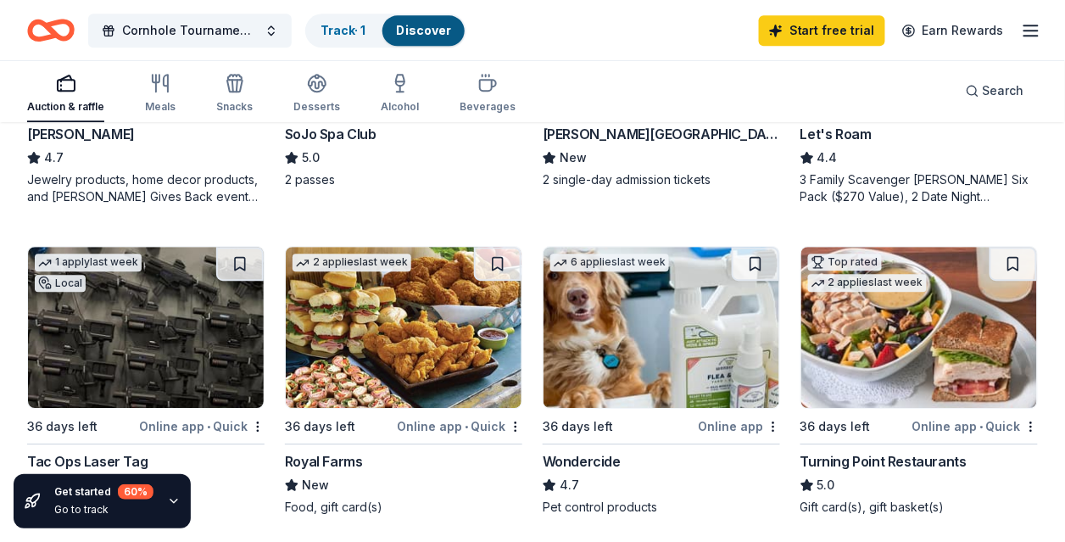
scroll to position [1048, 0]
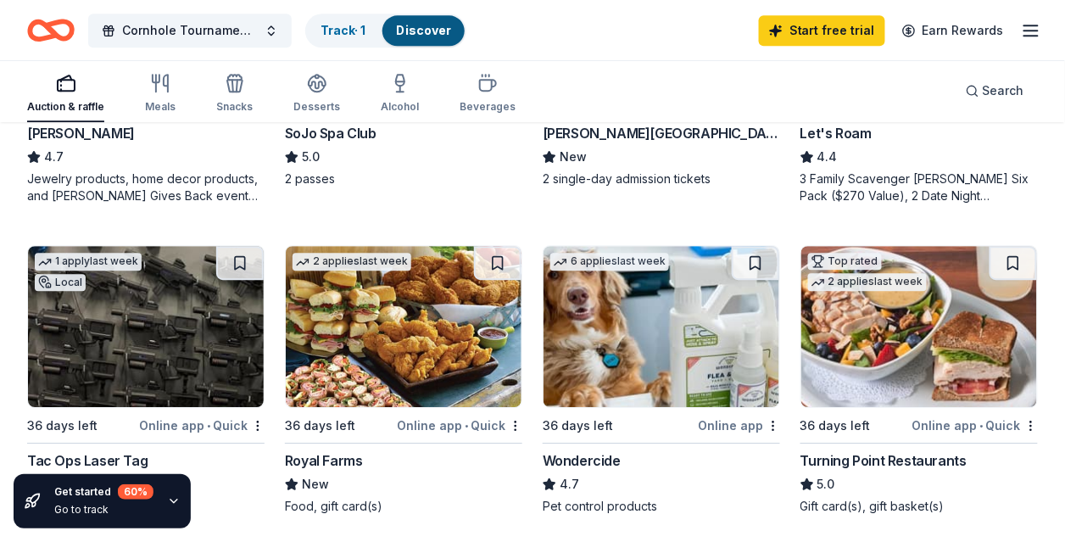
click at [863, 308] on img at bounding box center [919, 326] width 236 height 161
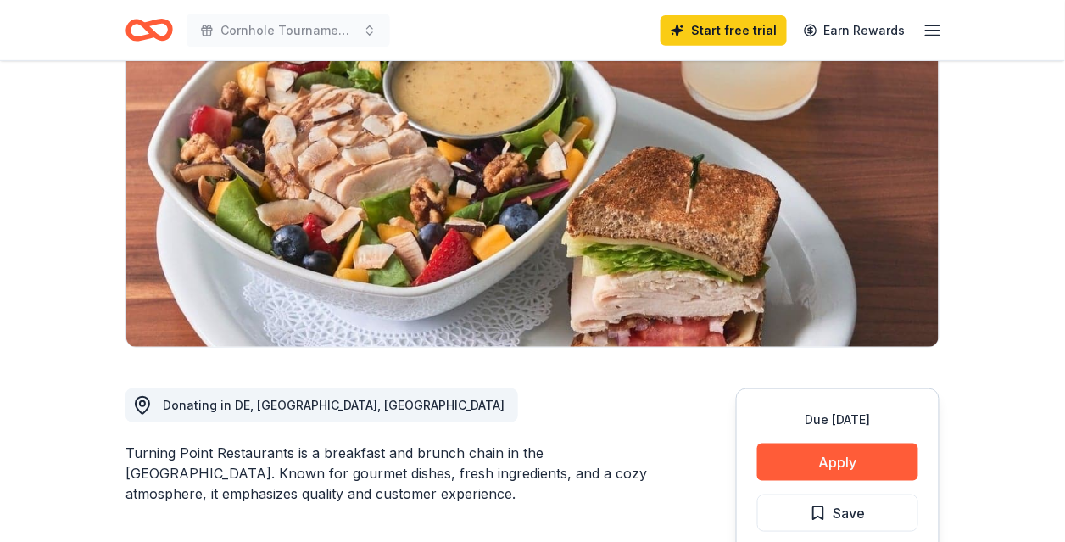
scroll to position [518, 0]
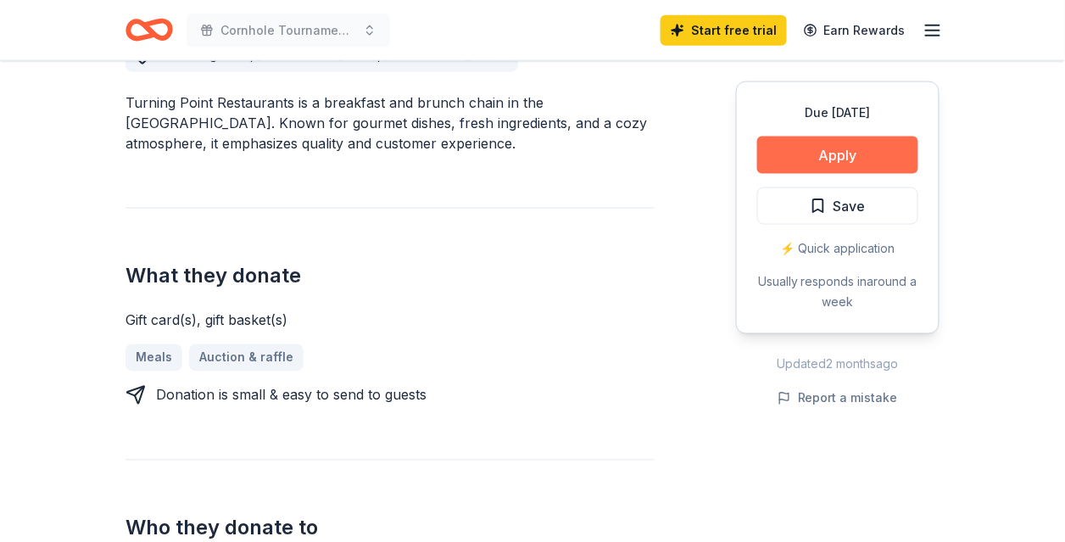
click at [770, 150] on button "Apply" at bounding box center [837, 154] width 161 height 37
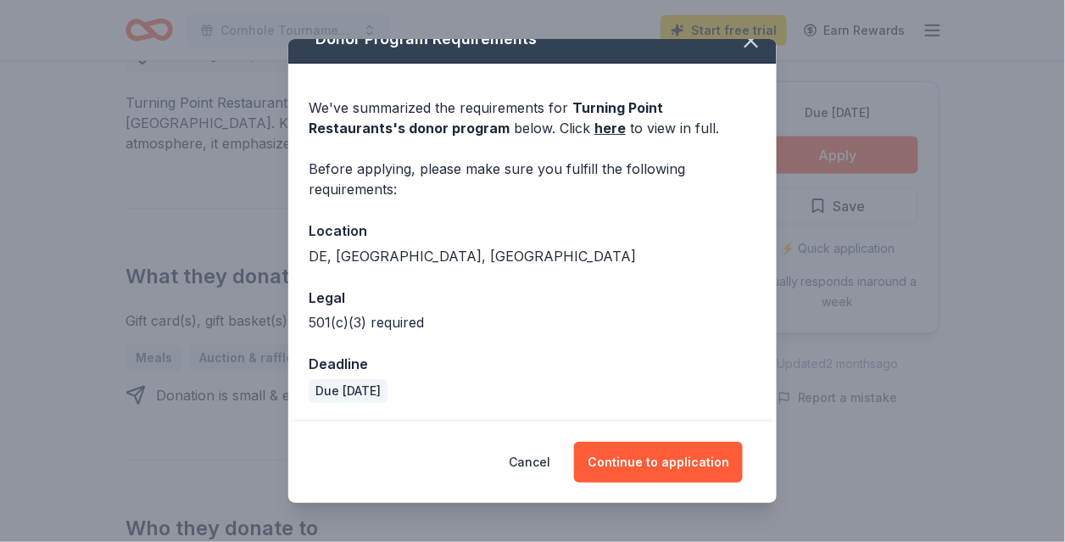
scroll to position [25, 0]
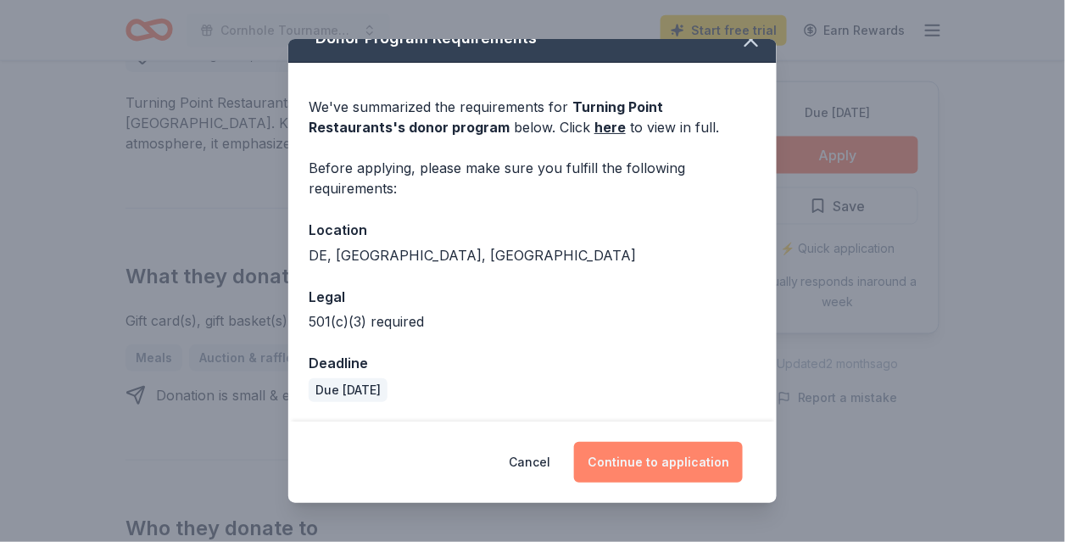
click at [638, 456] on button "Continue to application" at bounding box center [658, 462] width 169 height 41
